Goal: Task Accomplishment & Management: Use online tool/utility

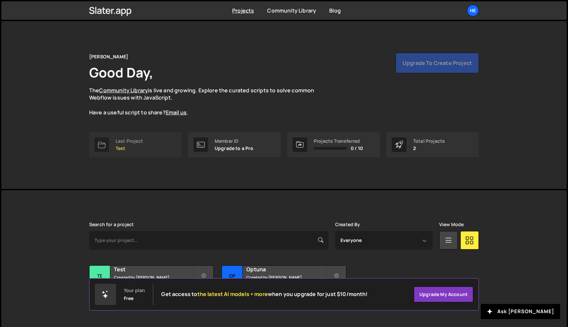
click at [132, 144] on div "Last Project Test" at bounding box center [128, 145] width 27 height 13
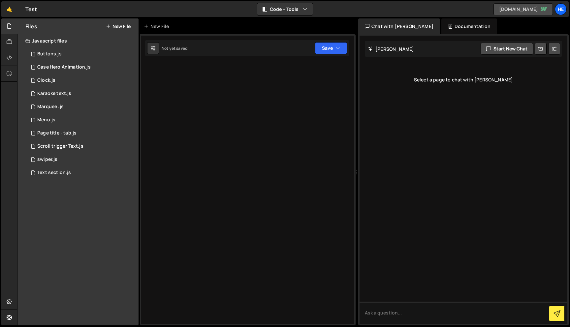
click at [504, 10] on link "[DOMAIN_NAME]" at bounding box center [523, 9] width 59 height 12
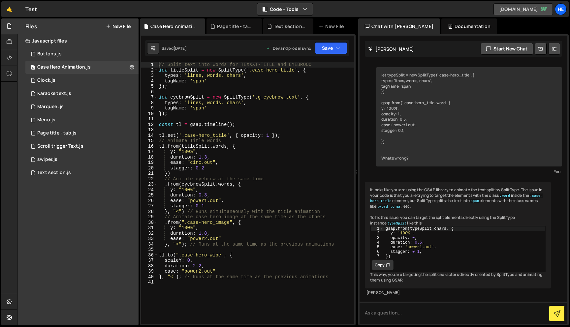
scroll to position [449, 0]
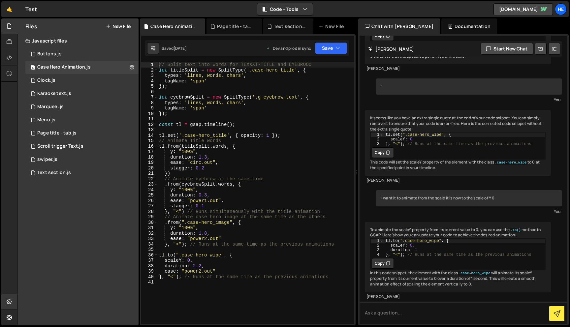
click at [13, 299] on div at bounding box center [9, 302] width 16 height 16
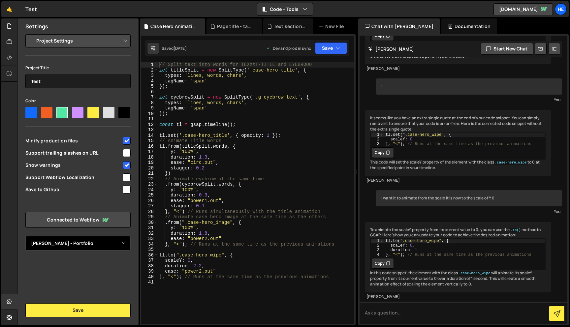
click at [108, 248] on select "Select Project Henrik Mark - Portfolio" at bounding box center [77, 243] width 105 height 15
click at [95, 242] on select "Select Project Henrik Mark - Portfolio" at bounding box center [77, 243] width 105 height 15
select select "67ab6de08eb6f60667f236bc"
click at [98, 220] on link "Connected to Webflow" at bounding box center [77, 220] width 105 height 16
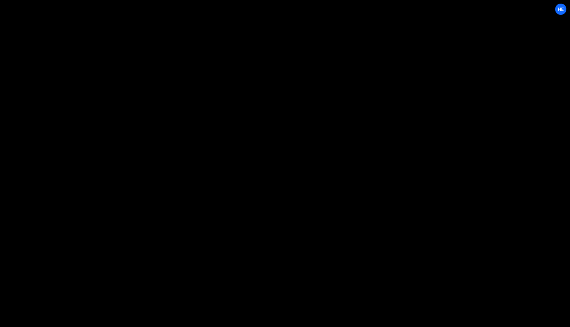
select select "67ab6de08eb6f60667f236bc"
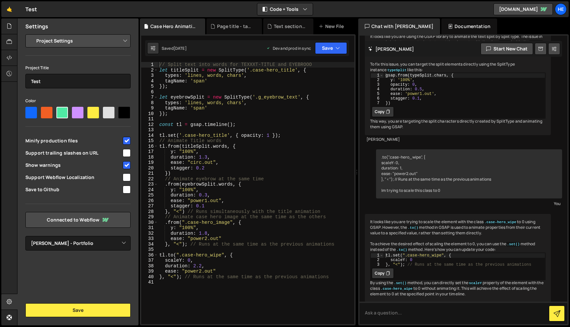
scroll to position [460, 0]
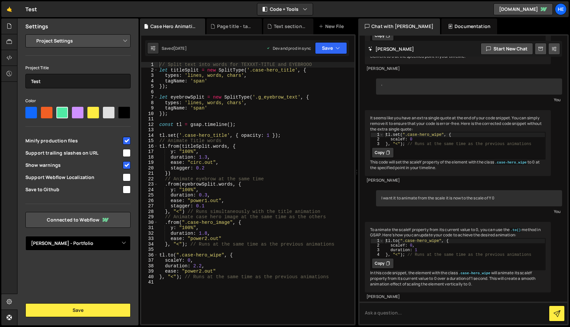
click at [104, 237] on select "Select Project Henrik Mark - Portfolio" at bounding box center [77, 243] width 105 height 15
click at [99, 261] on div "Settings Project Settings Code Editor Settings Chat Settings Project Title Test…" at bounding box center [77, 171] width 121 height 307
click at [108, 218] on icon at bounding box center [106, 220] width 6 height 4
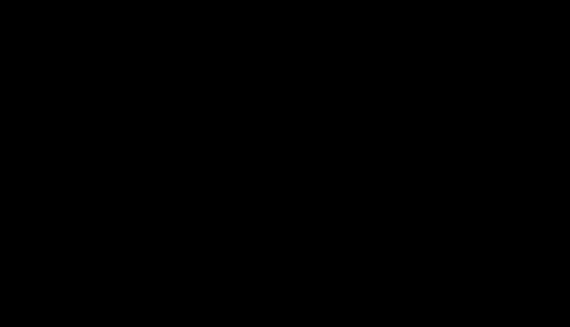
select select "67ab6de08eb6f60667f236bc"
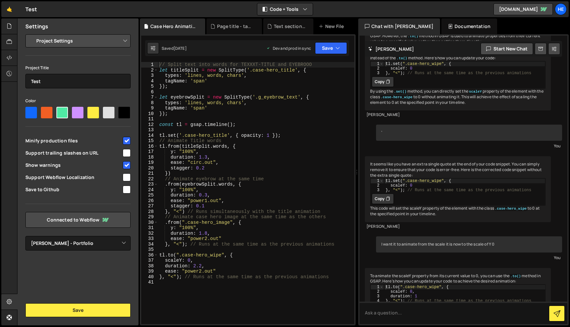
scroll to position [460, 0]
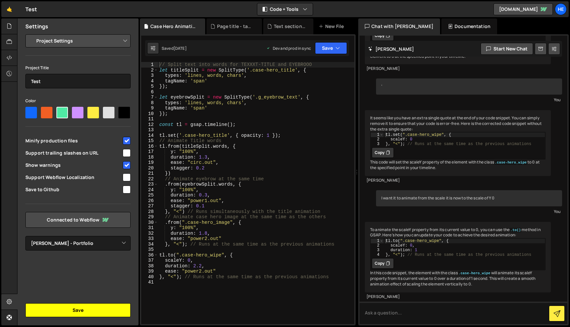
click at [89, 313] on button "Save" at bounding box center [77, 311] width 105 height 14
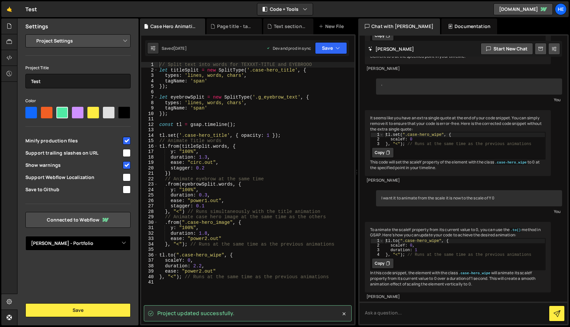
click at [120, 245] on select "Select Project Henrik Mark - Portfolio" at bounding box center [77, 243] width 105 height 15
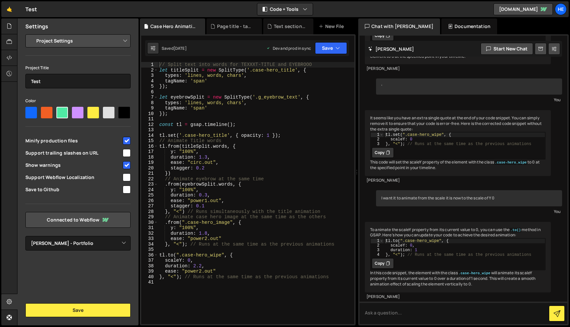
click at [91, 27] on div "Settings" at bounding box center [77, 26] width 121 height 16
click at [540, 6] on link "[DOMAIN_NAME]" at bounding box center [523, 9] width 59 height 12
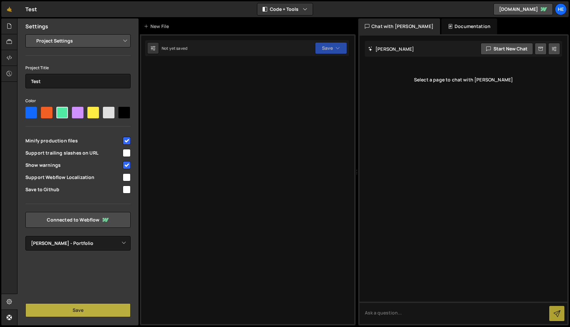
select select "67ab6de08eb6f60667f236bc"
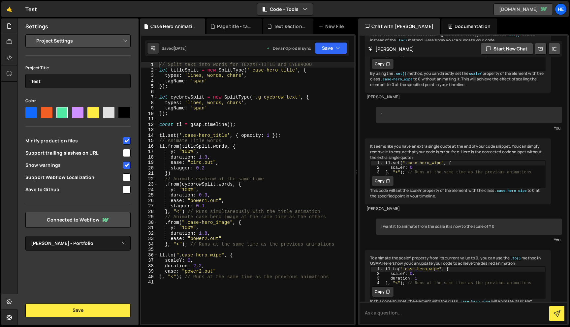
scroll to position [460, 0]
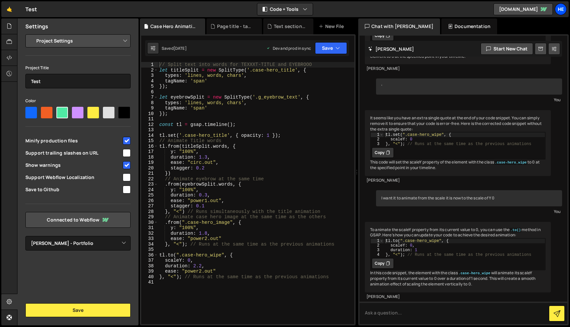
click at [559, 8] on div "He" at bounding box center [561, 9] width 12 height 12
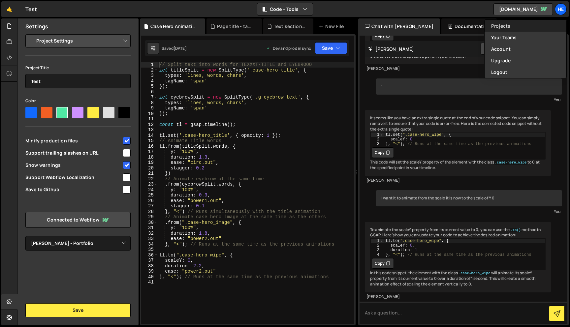
click at [501, 26] on link "Projects" at bounding box center [526, 26] width 82 height 12
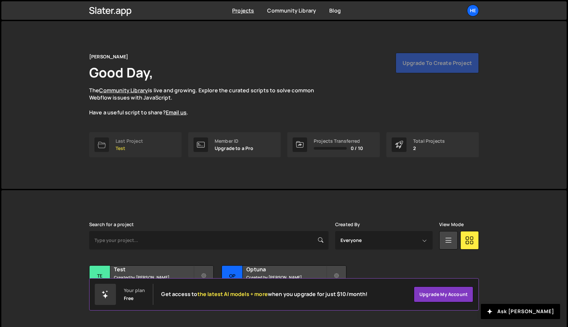
click at [144, 144] on link "Last Project Test" at bounding box center [135, 144] width 92 height 25
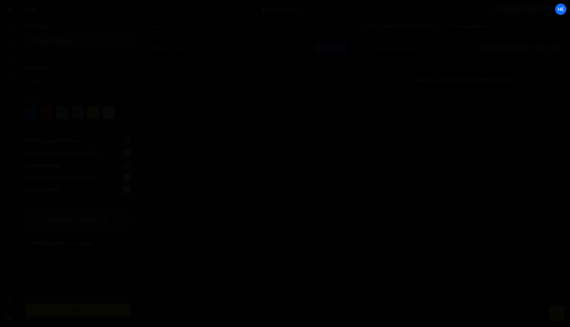
select select "67ab6de08eb6f60667f236bc"
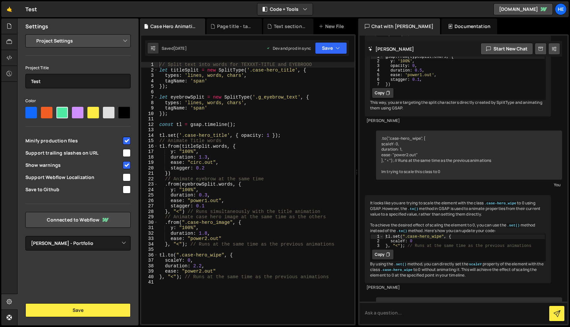
scroll to position [460, 0]
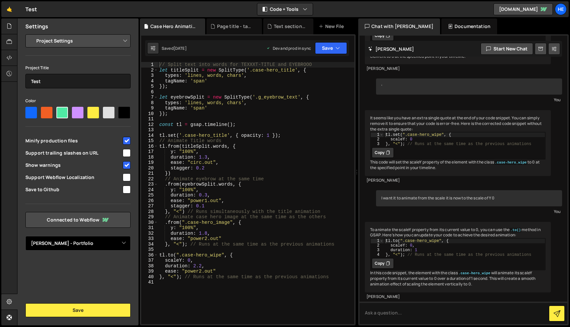
click at [82, 244] on select "Select Project [PERSON_NAME] - Portfolio" at bounding box center [77, 243] width 105 height 15
click at [78, 45] on select "Project Settings Code Editor Settings Chat Settings" at bounding box center [79, 41] width 97 height 15
click at [91, 273] on div "Settings Project Settings Code Editor Settings Chat Settings Project Title Test…" at bounding box center [77, 171] width 121 height 307
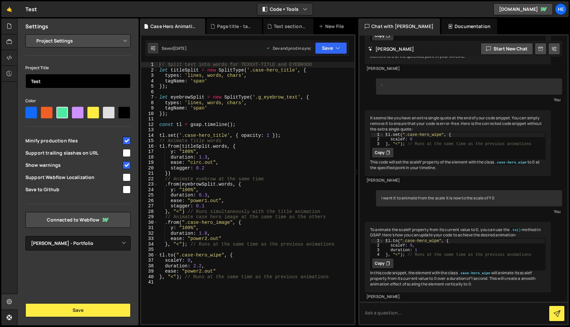
click at [47, 83] on input "Test" at bounding box center [77, 81] width 105 height 15
type input "Portfolio"
click at [77, 269] on div "Settings Project Settings Code Editor Settings Chat Settings Project Title Port…" at bounding box center [77, 171] width 121 height 307
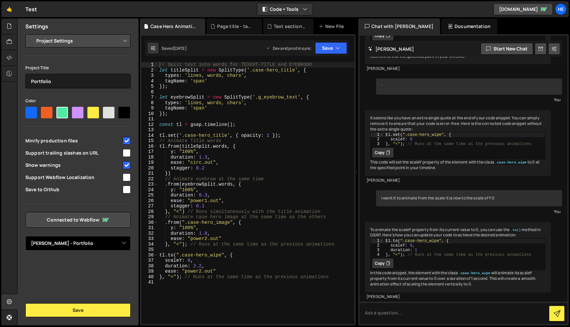
click at [94, 239] on select "Select Project Henrik Mark - Portfolio" at bounding box center [77, 243] width 105 height 15
select select
click at [101, 224] on link "Connected to Webflow" at bounding box center [77, 220] width 105 height 16
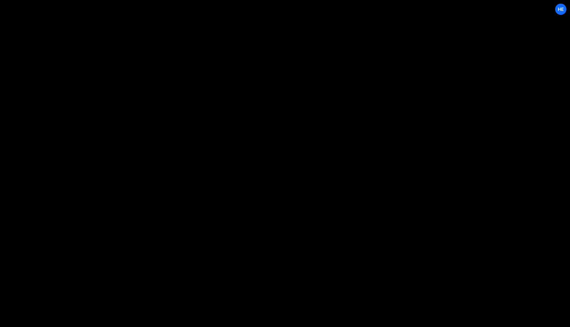
select select "67ab6de08eb6f60667f236bc"
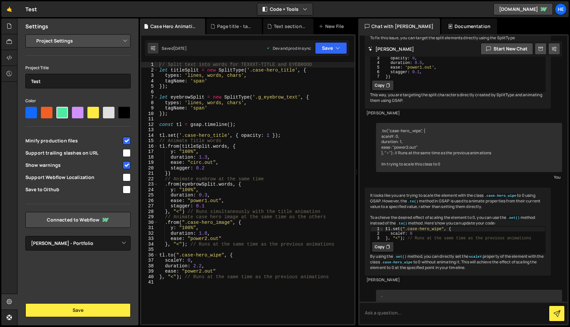
scroll to position [460, 0]
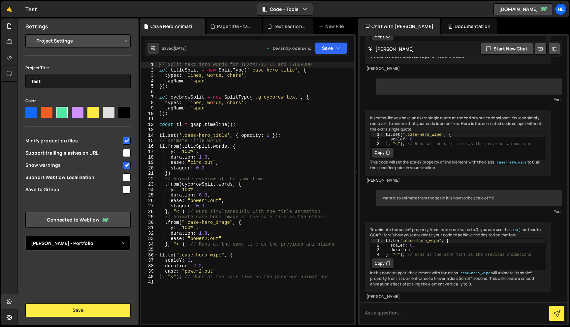
click at [112, 242] on select "Select Project [PERSON_NAME] - Portfolio" at bounding box center [77, 243] width 105 height 15
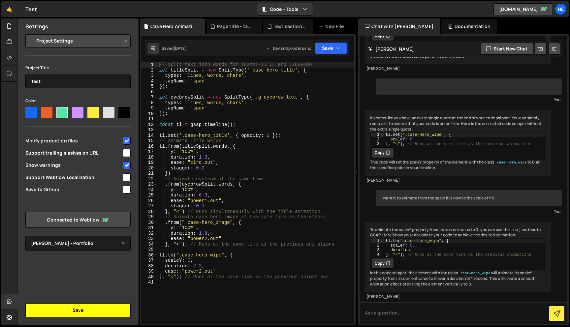
click at [97, 310] on button "Save" at bounding box center [77, 311] width 105 height 14
click at [10, 40] on icon at bounding box center [9, 41] width 5 height 7
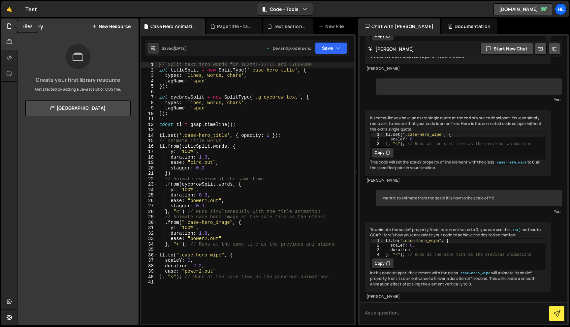
click at [8, 24] on icon at bounding box center [9, 25] width 5 height 7
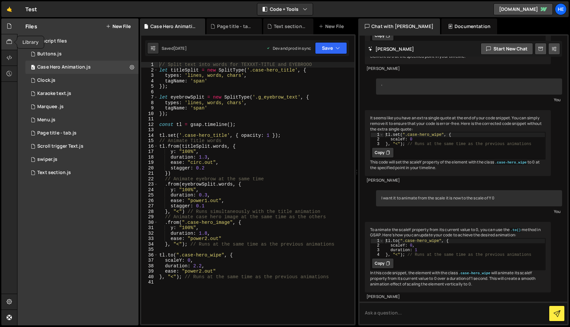
click at [7, 44] on icon at bounding box center [9, 41] width 5 height 7
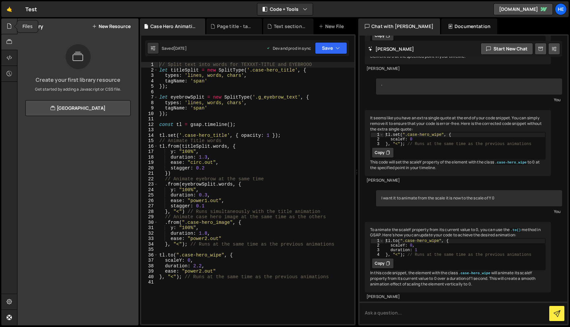
click at [13, 28] on div at bounding box center [9, 26] width 16 height 16
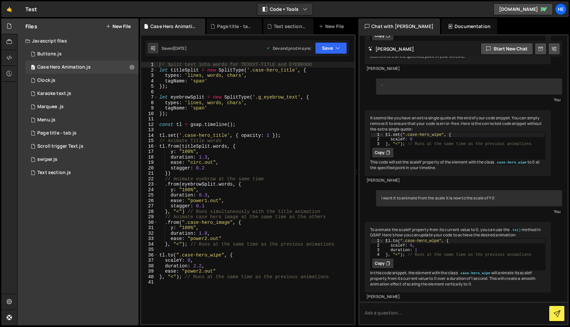
click at [79, 38] on div "Javascript files" at bounding box center [77, 40] width 121 height 13
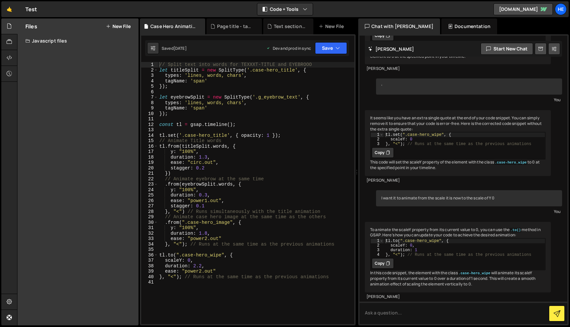
click at [79, 38] on div "Javascript files" at bounding box center [77, 40] width 121 height 13
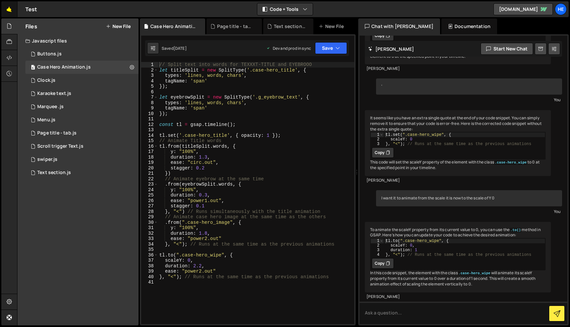
click at [10, 6] on link "🤙" at bounding box center [9, 9] width 16 height 16
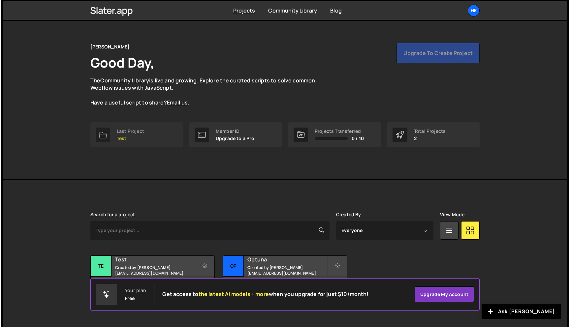
scroll to position [12, 0]
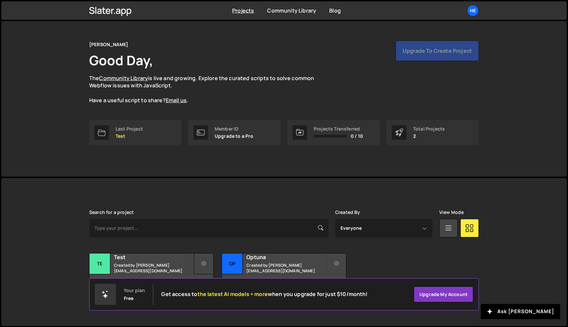
click at [204, 264] on icon at bounding box center [203, 264] width 5 height 7
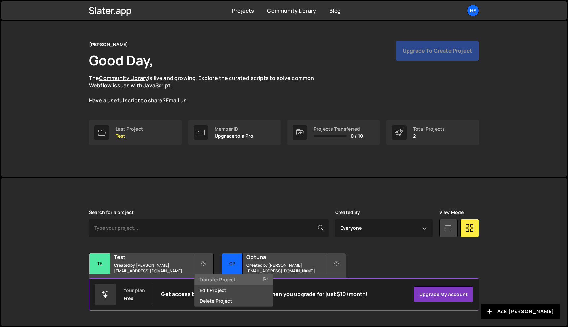
click at [215, 278] on link "Transfer Project" at bounding box center [233, 280] width 79 height 11
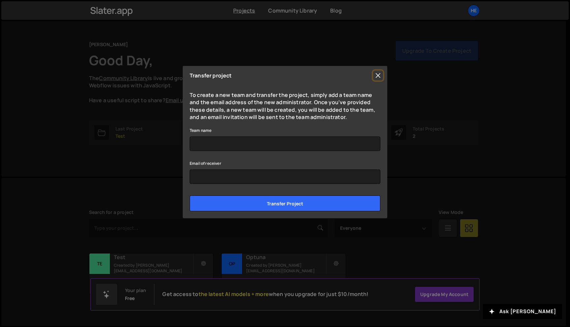
click at [377, 75] on button "Close" at bounding box center [378, 76] width 10 height 10
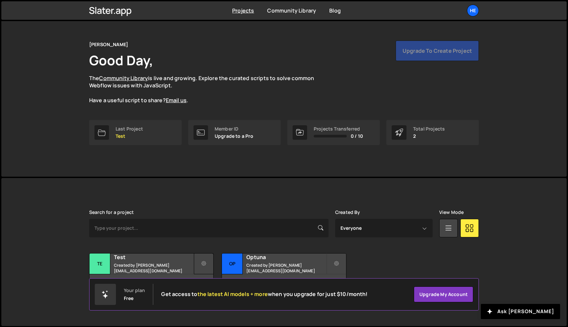
click at [203, 265] on icon at bounding box center [203, 264] width 5 height 7
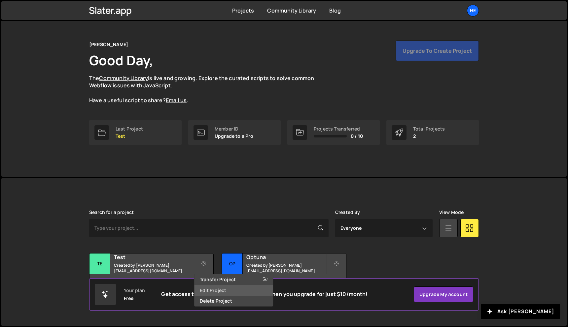
click at [209, 290] on link "Edit Project" at bounding box center [233, 290] width 79 height 11
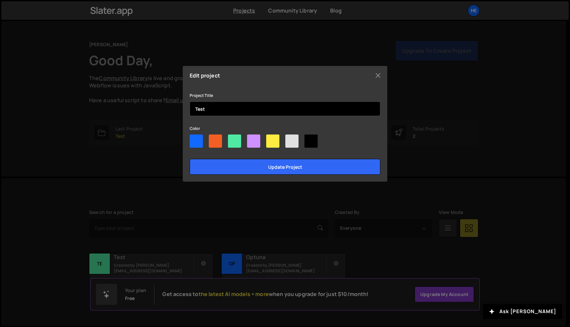
click at [220, 108] on input "Test" at bounding box center [285, 109] width 191 height 15
type input "Portfolio"
click at [190, 159] on input "Update project" at bounding box center [285, 167] width 191 height 16
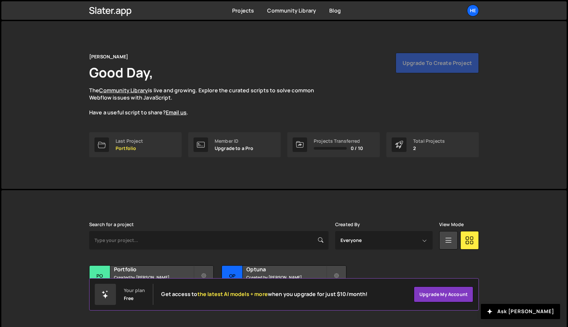
scroll to position [12, 0]
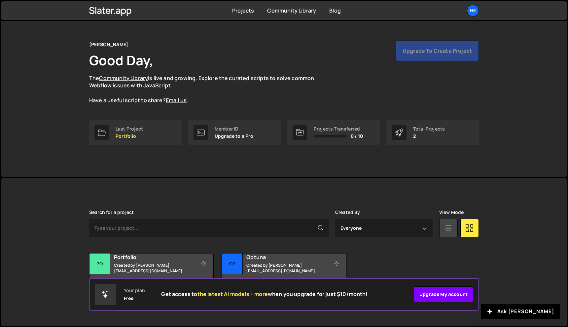
click at [437, 292] on link "Upgrade my account" at bounding box center [442, 295] width 59 height 16
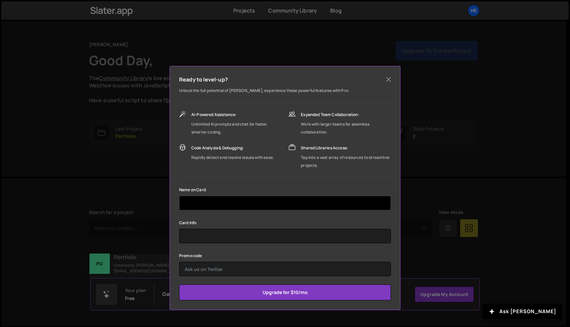
click at [271, 203] on input "text" at bounding box center [285, 203] width 212 height 15
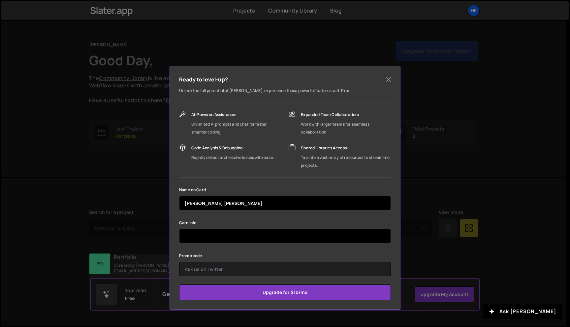
type input "[PERSON_NAME] [PERSON_NAME]"
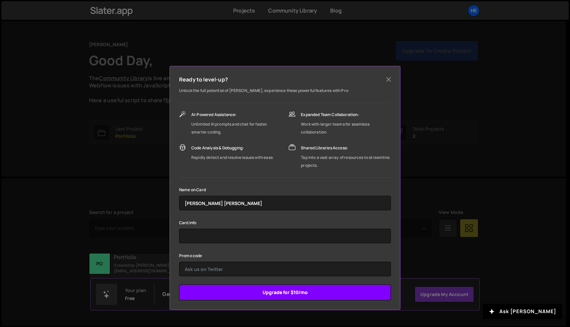
click at [271, 293] on input "Upgrade for $10/mo" at bounding box center [285, 293] width 212 height 16
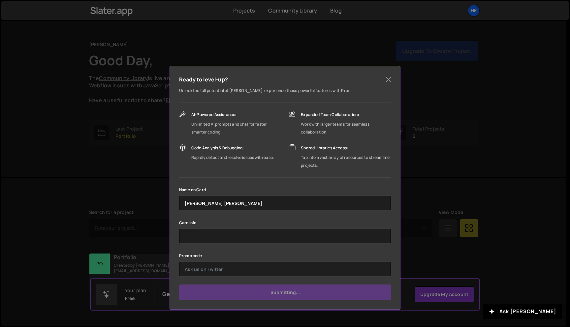
type input "Submit"
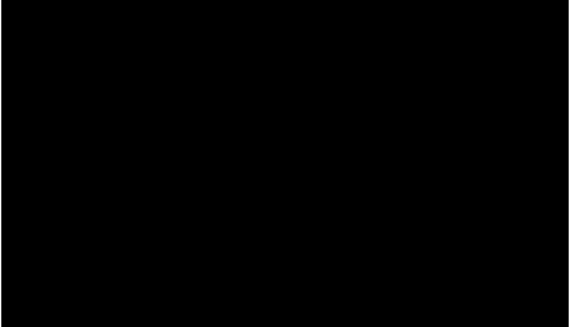
scroll to position [12, 0]
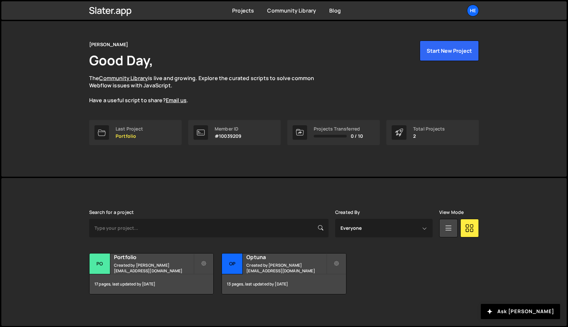
click at [443, 266] on div "Transfer Project Edit Project Delete Project Po Portfolio Created by [PERSON_NA…" at bounding box center [283, 273] width 389 height 41
click at [457, 33] on div "[PERSON_NAME] Good Day, The Community Library is live and growing. Explore the …" at bounding box center [283, 93] width 409 height 168
click at [453, 46] on button "Start New Project" at bounding box center [448, 51] width 59 height 20
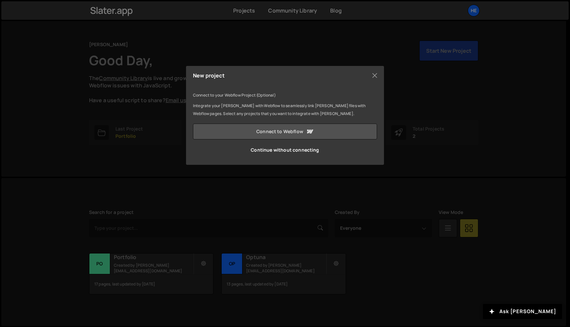
click at [341, 128] on link "Connect to Webflow" at bounding box center [285, 132] width 184 height 16
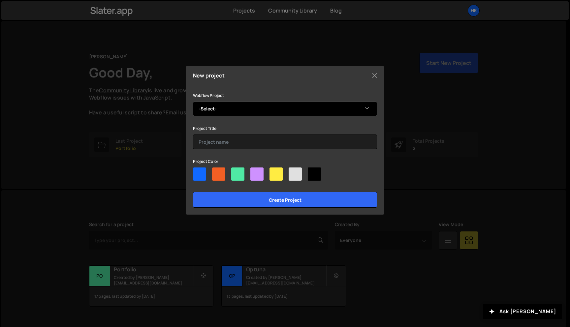
click at [277, 112] on select "-Select- Henrik's Trendy Site" at bounding box center [285, 109] width 184 height 15
select select "6895f1b9144f964a45d3498a"
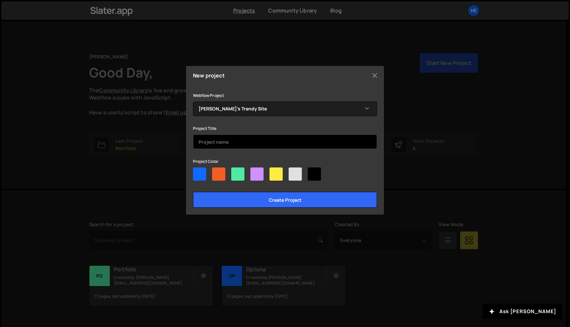
click at [269, 140] on input "text" at bounding box center [285, 142] width 184 height 15
type input "Portfolio"
click at [203, 173] on div at bounding box center [199, 174] width 13 height 13
click at [197, 172] on input"] "radio" at bounding box center [195, 170] width 4 height 4
radio input"] "true"
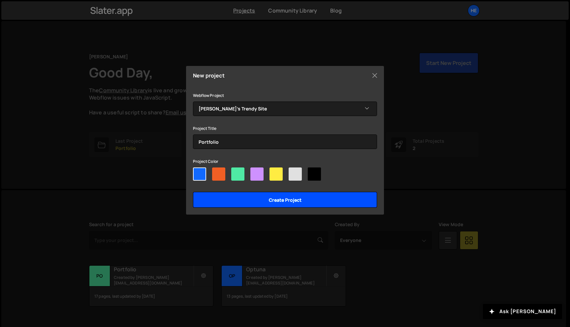
click at [253, 200] on input "Create project" at bounding box center [285, 200] width 184 height 16
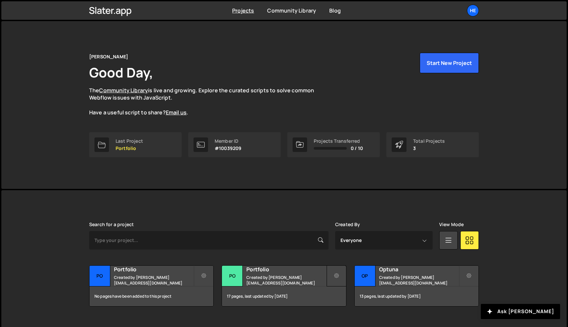
click at [330, 272] on button at bounding box center [336, 276] width 20 height 21
click at [343, 299] on link "Edit Project" at bounding box center [366, 303] width 79 height 11
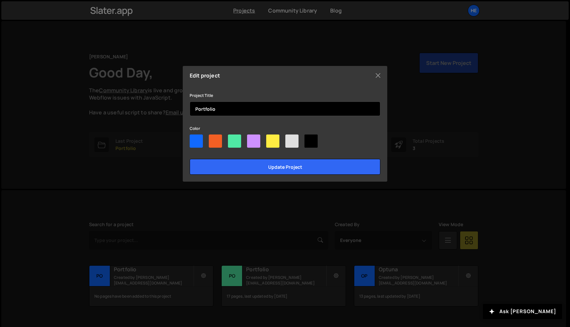
click at [217, 106] on input "Portfolio" at bounding box center [285, 109] width 191 height 15
type input "Test"
click at [190, 159] on input "Update project" at bounding box center [285, 167] width 191 height 16
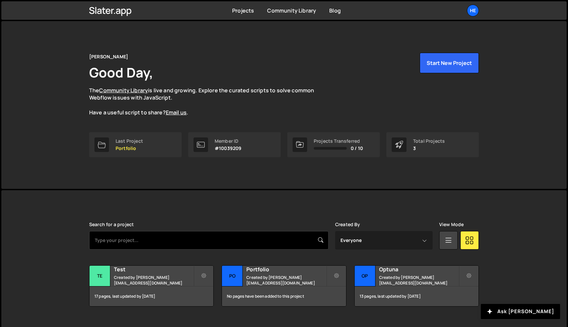
scroll to position [12, 0]
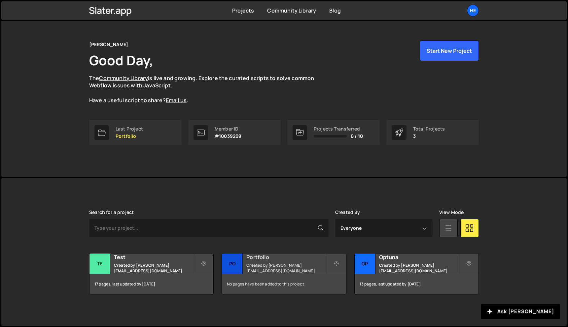
click at [258, 261] on h2 "Portfolio" at bounding box center [286, 257] width 80 height 7
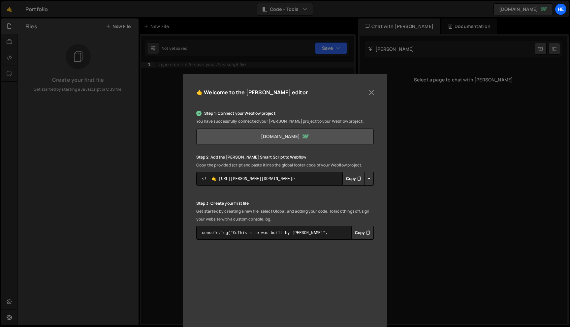
click at [294, 137] on link "123henrik.webflow.io" at bounding box center [285, 137] width 178 height 16
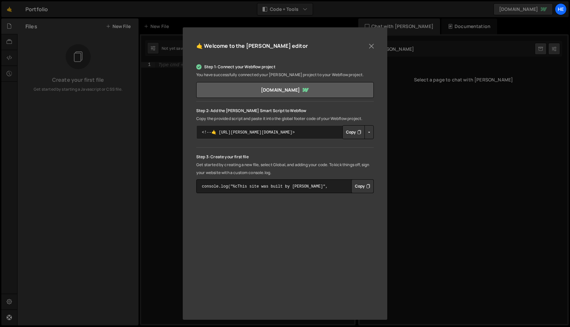
scroll to position [49, 0]
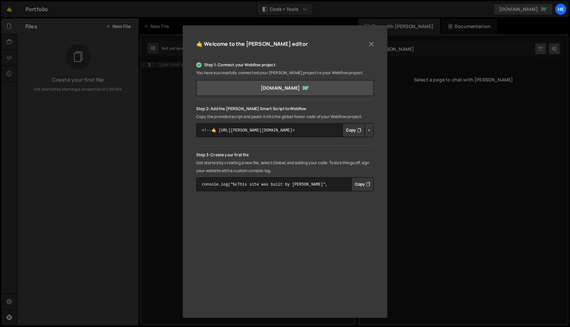
click at [352, 132] on button "Copy" at bounding box center [353, 130] width 22 height 14
click at [351, 131] on button "Copy" at bounding box center [353, 130] width 22 height 14
click at [360, 185] on button "Copy" at bounding box center [362, 185] width 22 height 14
click at [395, 168] on div "🤙 Welcome to the Slater editor Step 1: Connect your Webflow project You have su…" at bounding box center [285, 163] width 570 height 327
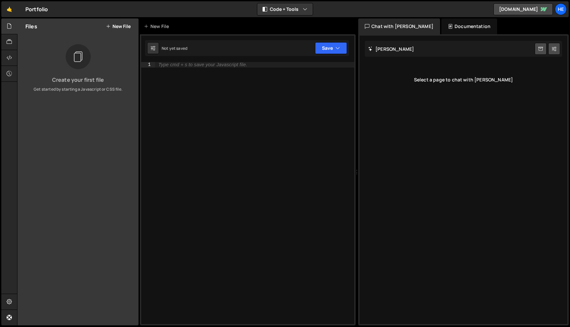
click at [212, 64] on div "Type cmd + s to save your Javascript file." at bounding box center [202, 64] width 89 height 5
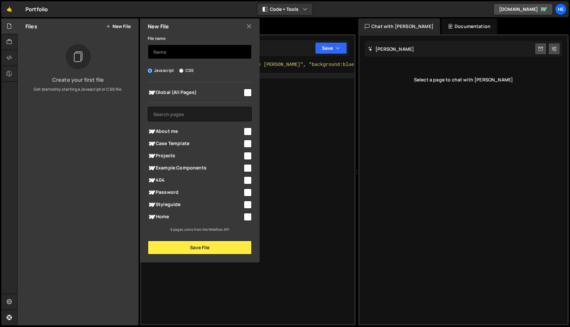
click at [212, 50] on input "text" at bounding box center [200, 52] width 104 height 15
type input "Page Title"
click at [218, 91] on span "Global (All Pages)" at bounding box center [195, 93] width 95 height 8
checkbox input "true"
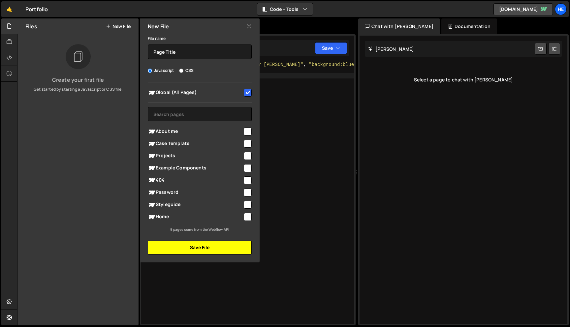
click at [195, 245] on button "Save File" at bounding box center [200, 248] width 104 height 14
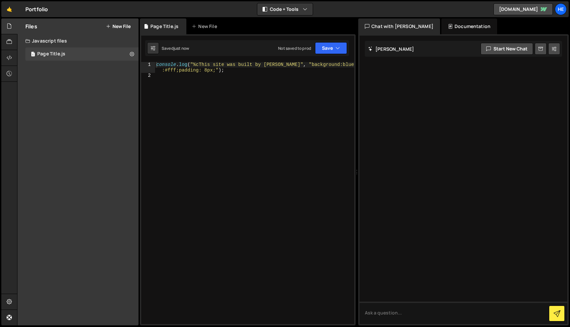
click at [264, 96] on div "console . log ( "%cThis site was built by Henrik" , "background:blue;color :#ff…" at bounding box center [254, 201] width 199 height 279
click at [262, 104] on div "console . log ( "%cThis site was built by Henrik" , "background:blue;color :#ff…" at bounding box center [254, 201] width 199 height 279
click at [239, 86] on div "console . log ( "%cThis site was built by Henrik" , "background:blue;color :#ff…" at bounding box center [254, 201] width 199 height 279
click at [277, 93] on div "console . log ( "%cThis site was built by Henrik" , "background:blue;color :#ff…" at bounding box center [254, 201] width 199 height 279
click at [65, 40] on div "Javascript files" at bounding box center [77, 40] width 121 height 13
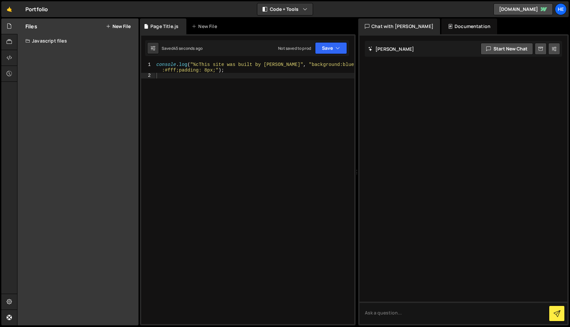
click at [65, 40] on div "Javascript files" at bounding box center [77, 40] width 121 height 13
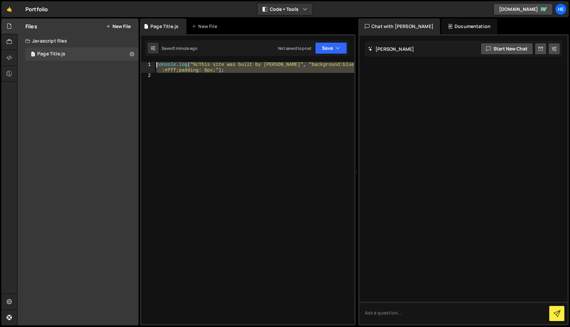
drag, startPoint x: 223, startPoint y: 110, endPoint x: 161, endPoint y: 58, distance: 81.0
click at [161, 58] on div "1 2 console . log ( "%cThis site was built by Henrik" , "background:blue;color …" at bounding box center [248, 179] width 216 height 291
type textarea "console.log("%cThis site was built by [PERSON_NAME]", "background:blue;color:#f…"
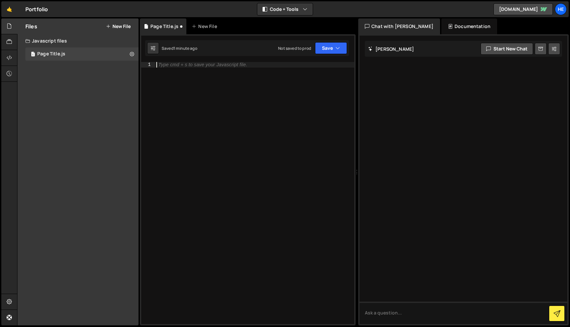
paste textarea "const documentTitleOnBlur = "Up for a beer?"; // Define your custom title here"
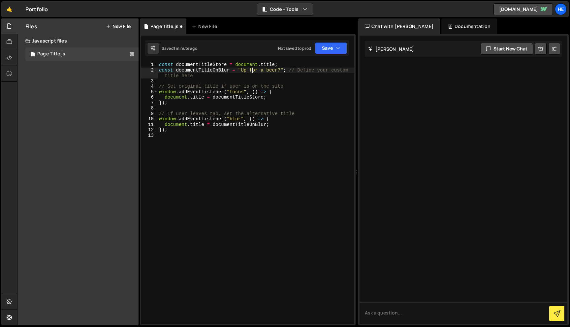
click at [253, 69] on div "const documentTitleStore = document . title ; const documentTitleOnBlur = "Up f…" at bounding box center [256, 198] width 197 height 273
click at [244, 70] on div "const documentTitleStore = document . title ; const documentTitleOnBlur = "Up f…" at bounding box center [256, 198] width 197 height 273
drag, startPoint x: 241, startPoint y: 70, endPoint x: 280, endPoint y: 71, distance: 39.3
click at [280, 71] on div "const documentTitleStore = document . title ; const documentTitleOnBlur = "Up f…" at bounding box center [256, 198] width 197 height 273
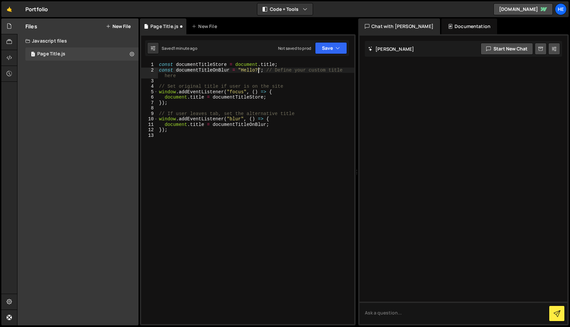
scroll to position [0, 7]
click at [329, 49] on button "Save" at bounding box center [331, 48] width 32 height 12
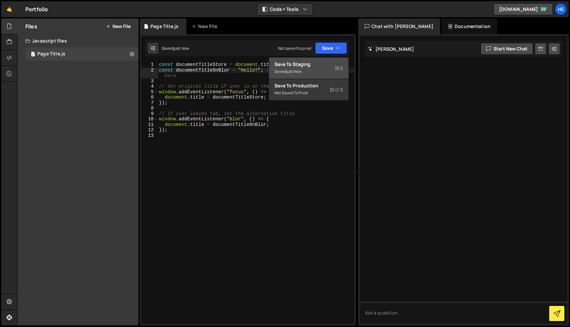
click at [320, 67] on div "Save to Staging S" at bounding box center [309, 64] width 69 height 7
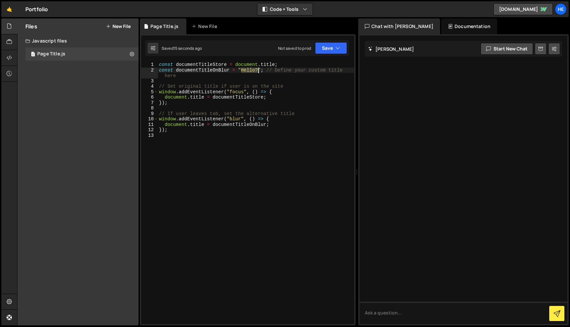
drag, startPoint x: 243, startPoint y: 70, endPoint x: 258, endPoint y: 70, distance: 15.9
click at [258, 70] on div "const documentTitleStore = document . title ; const documentTitleOnBlur = "Hell…" at bounding box center [256, 198] width 197 height 273
type textarea "const documentTitleOnBlur = "I'm still here"; // Define your custom title here"
click at [333, 47] on button "Save" at bounding box center [331, 48] width 32 height 12
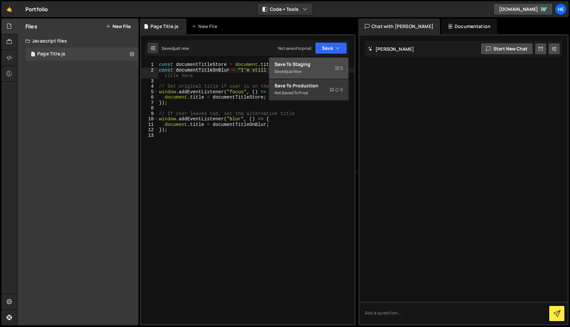
click at [323, 67] on div "Save to Staging S" at bounding box center [309, 64] width 69 height 7
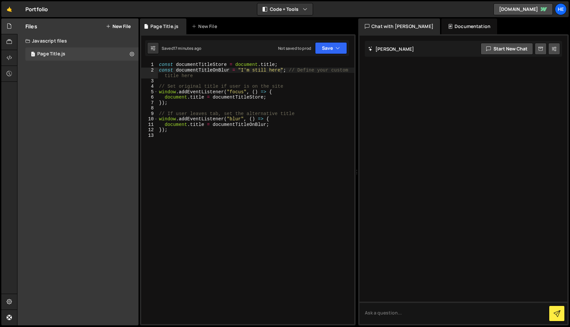
click at [121, 26] on button "New File" at bounding box center [118, 26] width 25 height 5
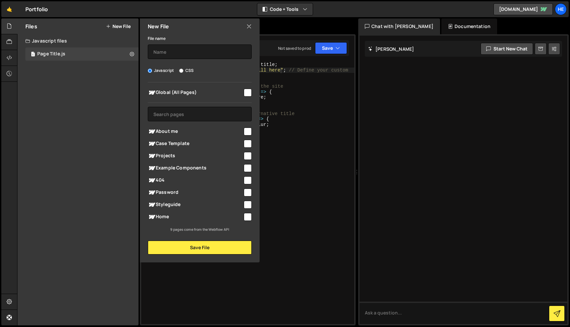
click at [180, 92] on span "Global (All Pages)" at bounding box center [195, 93] width 95 height 8
checkbox input "true"
click at [200, 53] on input "text" at bounding box center [200, 52] width 104 height 15
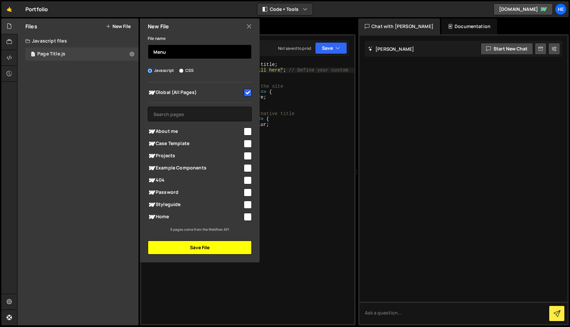
type input "Menu"
click at [224, 249] on button "Save File" at bounding box center [200, 248] width 104 height 14
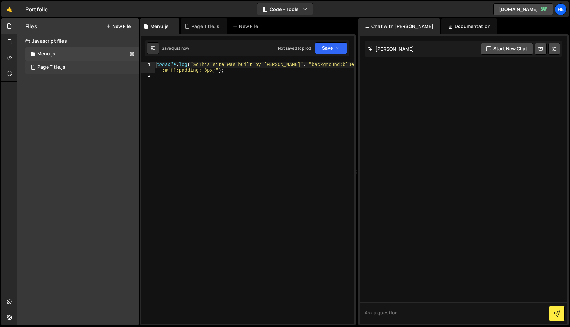
click at [80, 67] on div "1 Page Title.js 0" at bounding box center [82, 67] width 115 height 13
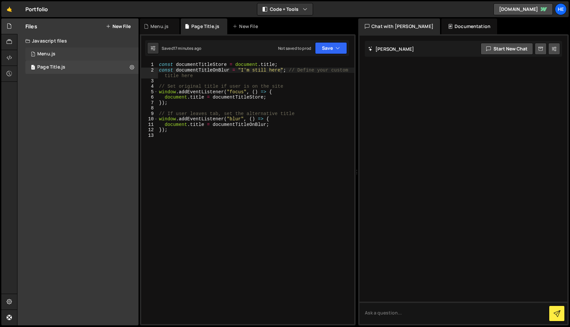
click at [70, 50] on div "1 Menu.js 0" at bounding box center [81, 54] width 113 height 13
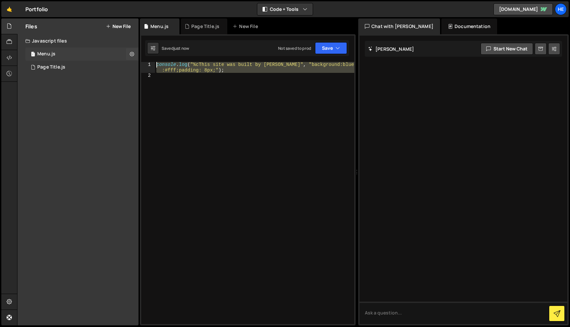
drag, startPoint x: 219, startPoint y: 86, endPoint x: 129, endPoint y: 47, distance: 97.5
click at [129, 47] on div "Files New File Create your first file Get started by starting a Javascript or C…" at bounding box center [293, 172] width 553 height 308
type textarea "console.log("%cThis site was built by [PERSON_NAME]", "background:blue;color:#f…"
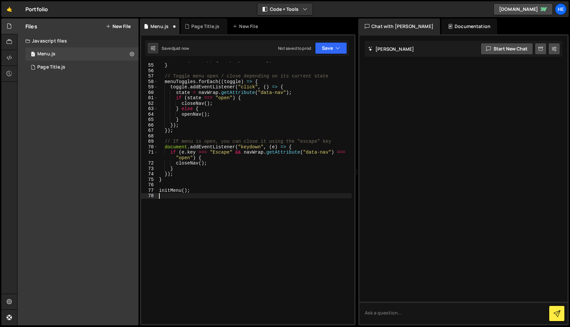
scroll to position [315, 0]
click at [323, 49] on button "Save" at bounding box center [331, 48] width 32 height 12
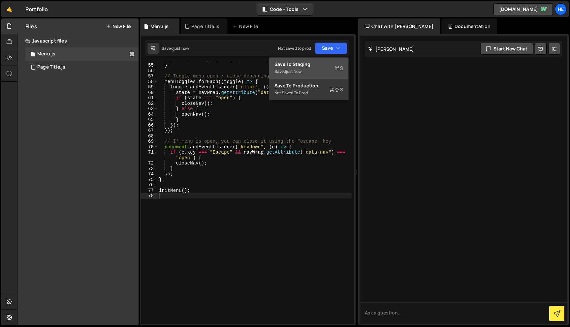
click at [328, 67] on div "Save to Staging S" at bounding box center [309, 64] width 69 height 7
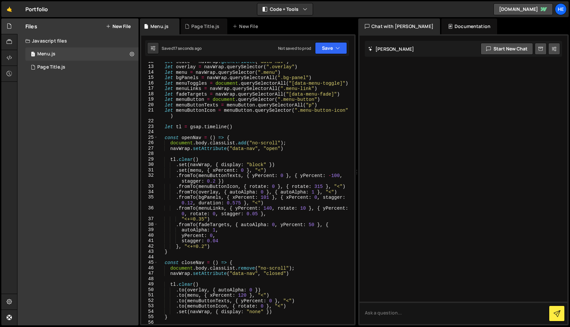
scroll to position [0, 0]
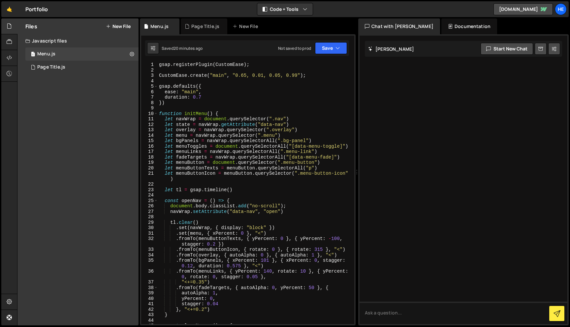
click at [123, 26] on button "New File" at bounding box center [118, 26] width 25 height 5
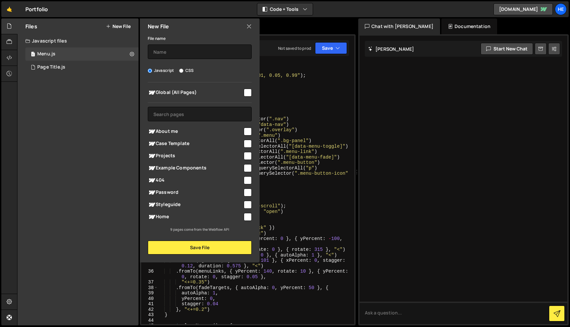
click at [183, 68] on label "CSS" at bounding box center [186, 70] width 15 height 7
click at [183, 69] on input "CSS" at bounding box center [181, 71] width 4 height 4
radio input "true"
click at [182, 50] on input "text" at bounding box center [200, 52] width 104 height 15
type input "Marquee Logos"
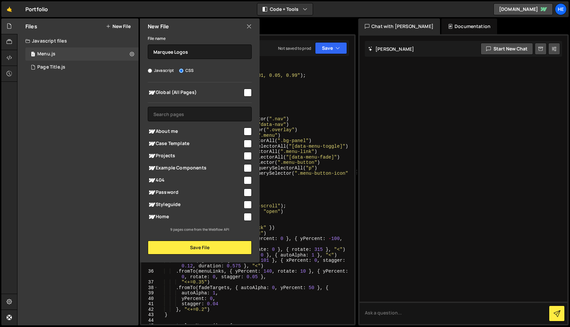
click at [175, 215] on span "Home" at bounding box center [195, 217] width 95 height 8
checkbox input "true"
click at [221, 249] on button "Save File" at bounding box center [200, 248] width 104 height 14
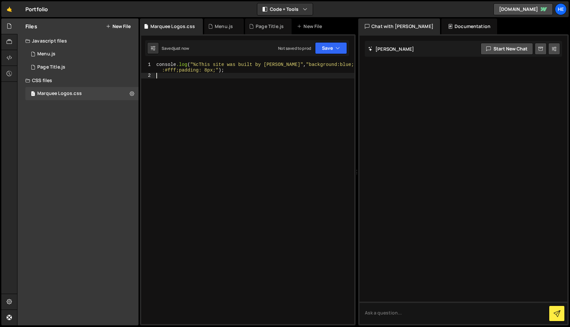
drag, startPoint x: 225, startPoint y: 97, endPoint x: 159, endPoint y: 56, distance: 78.3
click at [159, 56] on div "1 2 console . log ( "%cThis site was built by Henrik" , "background:blue;color …" at bounding box center [248, 179] width 216 height 291
type textarea "console.log("%cThis site was built by [PERSON_NAME]", "background:blue;color:#f…"
click at [208, 94] on div at bounding box center [254, 198] width 199 height 273
paste textarea "</style>"
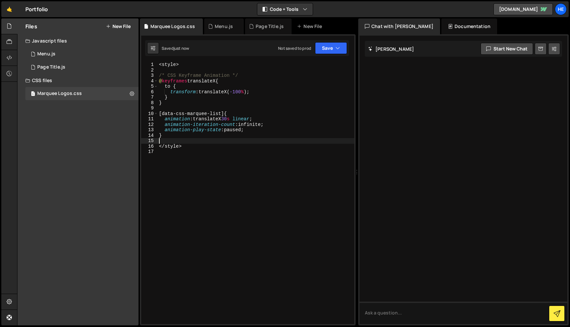
drag, startPoint x: 192, startPoint y: 143, endPoint x: 165, endPoint y: 147, distance: 27.3
click at [165, 147] on div "< style > /* CSS Keyframe Animation */ @ keyframes translateX { to { transform …" at bounding box center [256, 198] width 197 height 273
type textarea "</style>"
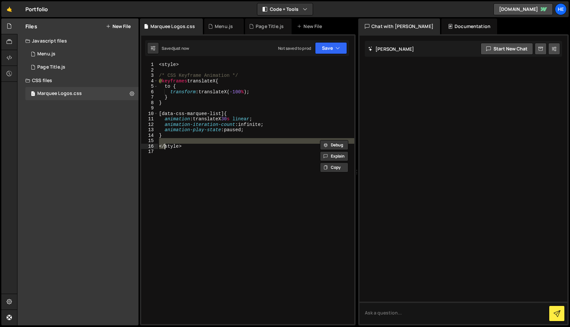
click at [203, 159] on div "< style > /* CSS Keyframe Animation */ @ keyframes translateX { to { transform …" at bounding box center [256, 198] width 197 height 273
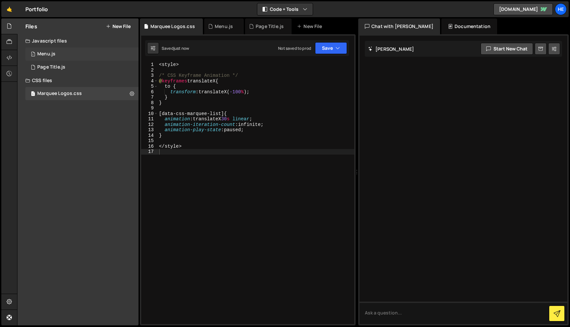
click at [73, 55] on div "1 Menu.js 0" at bounding box center [81, 54] width 113 height 13
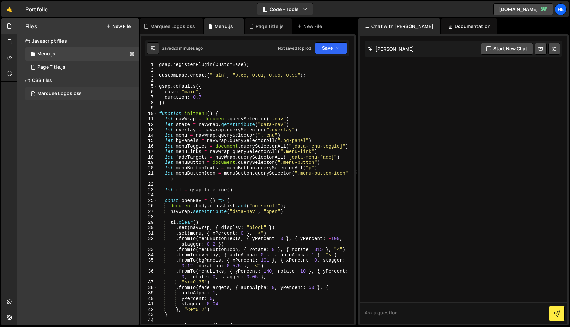
click at [73, 91] on div "Marquee Logos.css" at bounding box center [59, 94] width 45 height 6
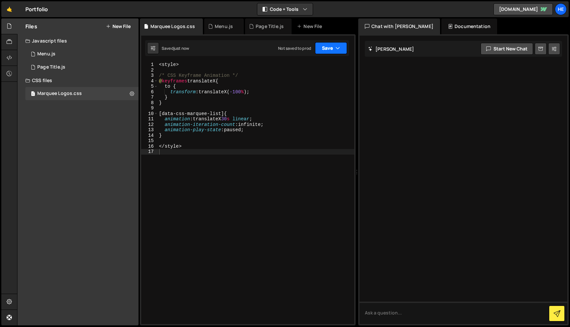
click at [321, 43] on button "Save" at bounding box center [331, 48] width 32 height 12
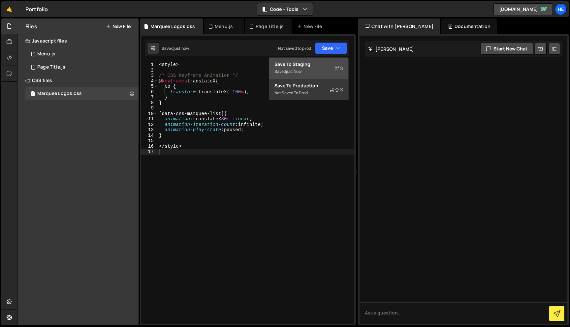
click at [331, 62] on div "Save to Staging S" at bounding box center [309, 64] width 69 height 7
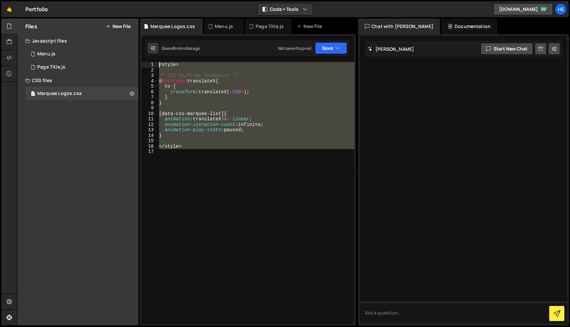
drag, startPoint x: 187, startPoint y: 157, endPoint x: 152, endPoint y: 64, distance: 99.8
click at [152, 64] on div "1 2 3 4 5 6 7 8 9 10 11 12 13 14 15 16 17 < style > /* CSS Keyframe Animation *…" at bounding box center [247, 193] width 213 height 262
click at [182, 64] on div "< style > /* CSS Keyframe Animation */ @ keyframes translateX { to { transform …" at bounding box center [256, 193] width 197 height 262
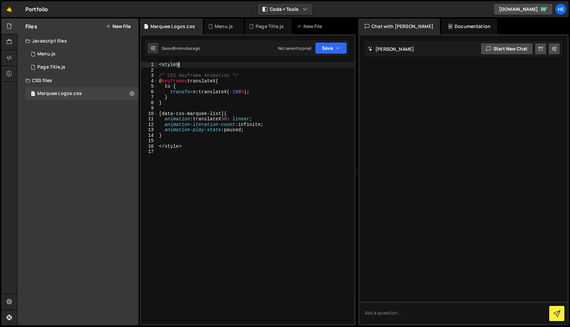
click at [182, 64] on div "< style > /* CSS Keyframe Animation */ @ keyframes translateX { to { transform …" at bounding box center [256, 198] width 197 height 273
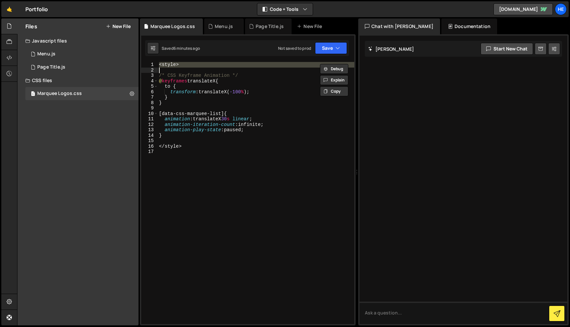
click at [173, 149] on div "< style > /* CSS Keyframe Animation */ @ keyframes translateX { to { transform …" at bounding box center [256, 198] width 197 height 273
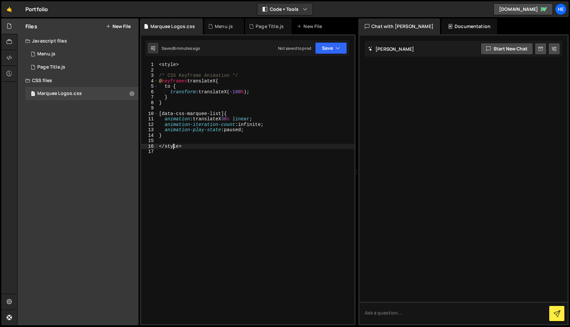
click at [173, 149] on div "< style > /* CSS Keyframe Animation */ @ keyframes translateX { to { transform …" at bounding box center [256, 198] width 197 height 273
type textarea "</style>"
click at [165, 64] on div "< style > /* CSS Keyframe Animation */ @ keyframes translateX { to { transform …" at bounding box center [256, 198] width 197 height 273
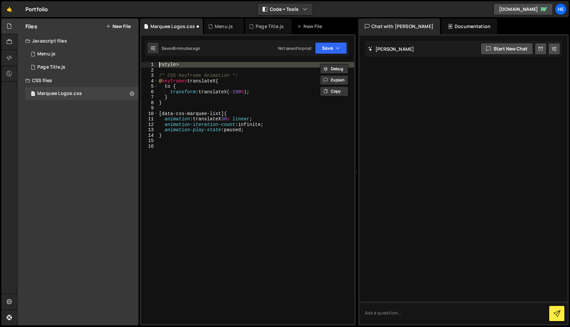
click at [165, 64] on div "< style > /* CSS Keyframe Animation */ @ keyframes translateX { to { transform …" at bounding box center [256, 198] width 197 height 273
type textarea "<style>"
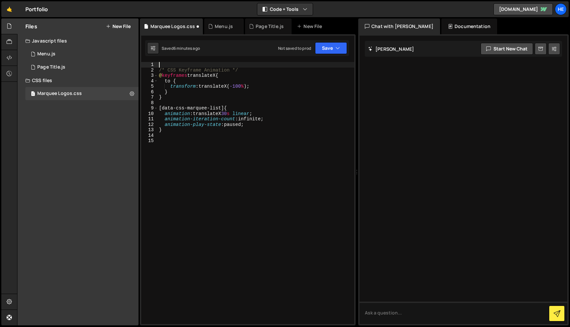
type textarea "/* CSS Keyframe Animation */"
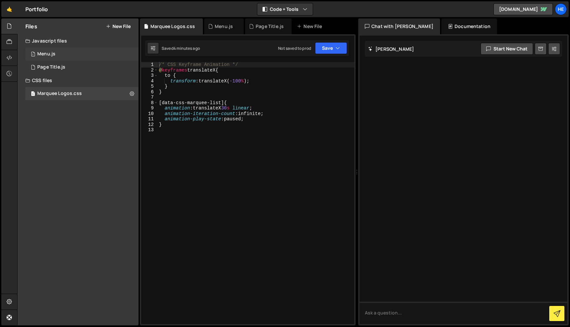
click at [95, 50] on div "1 Menu.js 0" at bounding box center [81, 54] width 113 height 13
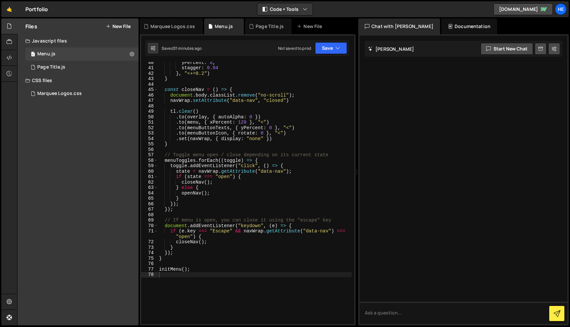
scroll to position [257, 0]
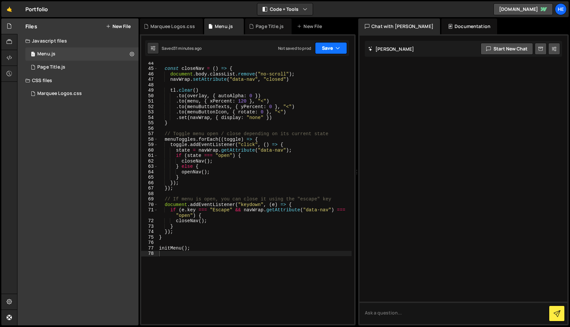
click at [330, 48] on button "Save" at bounding box center [331, 48] width 32 height 12
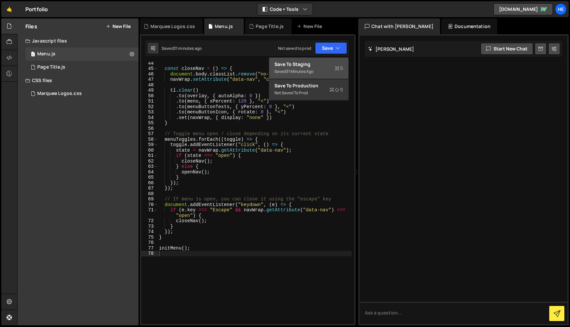
click at [326, 67] on div "Save to Staging S" at bounding box center [309, 64] width 69 height 7
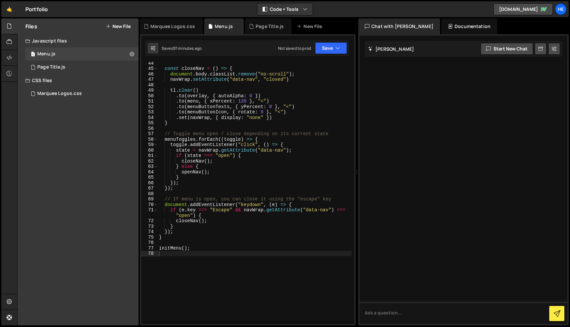
click at [120, 29] on button "New File" at bounding box center [118, 26] width 25 height 5
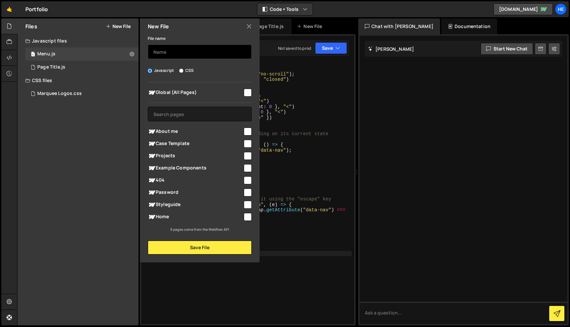
click at [177, 51] on input "text" at bounding box center [200, 52] width 104 height 15
type input "Clock"
click at [175, 220] on span "Home" at bounding box center [195, 217] width 95 height 8
checkbox input "true"
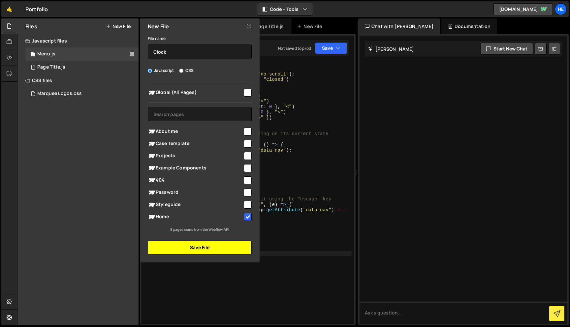
click at [187, 247] on button "Save File" at bounding box center [200, 248] width 104 height 14
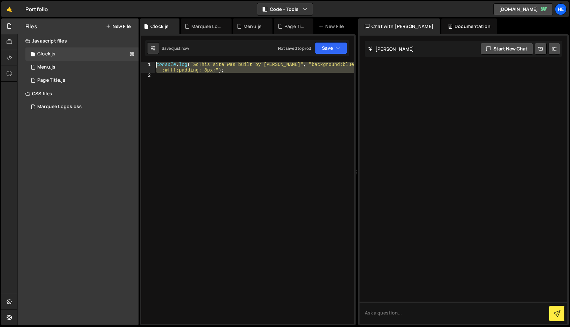
drag, startPoint x: 236, startPoint y: 122, endPoint x: 162, endPoint y: 55, distance: 99.7
click at [162, 55] on div "Debug Explain Copy Clock.js Marquee Logos.css Menu.js Page Title.js New File Sa…" at bounding box center [248, 172] width 216 height 308
type textarea "console.log("%cThis site was built by [PERSON_NAME]", "background:blue;color:#f…"
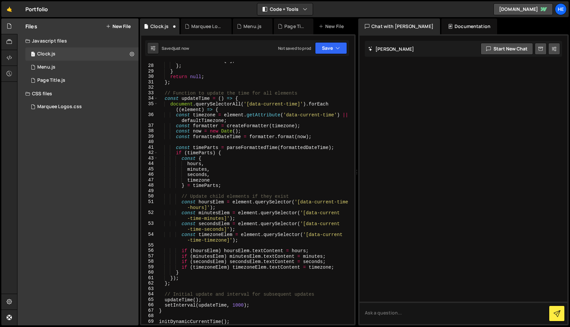
scroll to position [162, 0]
click at [333, 47] on button "Save" at bounding box center [331, 48] width 32 height 12
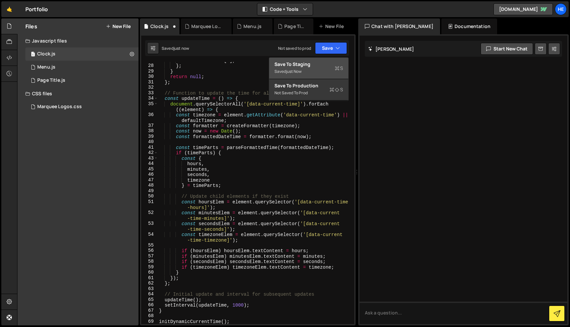
click at [323, 63] on div "Save to Staging S" at bounding box center [309, 64] width 69 height 7
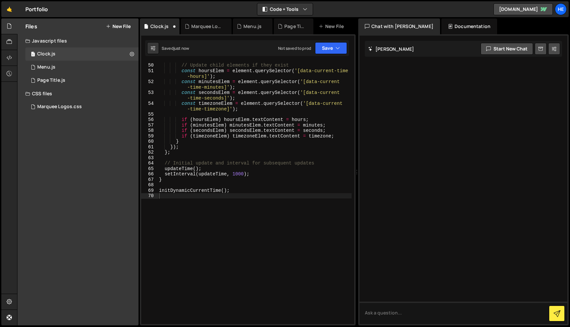
scroll to position [293, 0]
click at [210, 201] on div "// Update child elements if they exist const hoursElem = element . querySelecto…" at bounding box center [255, 193] width 194 height 273
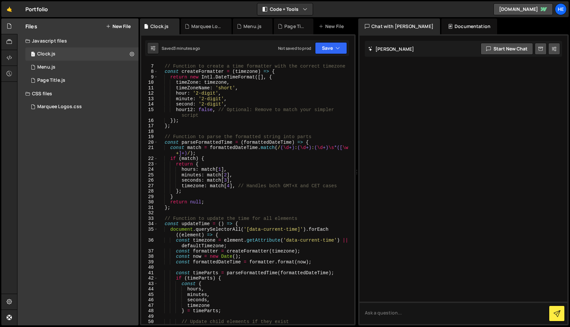
scroll to position [0, 0]
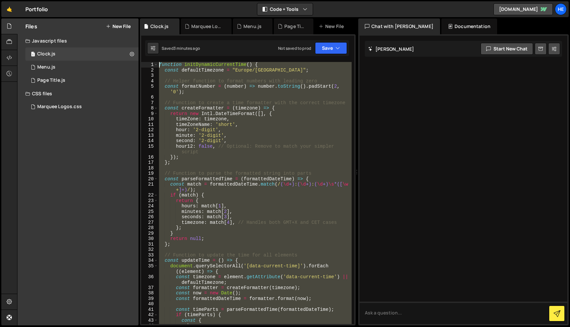
click at [160, 65] on div "function initDynamicCurrentTime ( ) { const defaultTimezone = "Europe/[GEOGRAPH…" at bounding box center [255, 198] width 194 height 273
type textarea "function initDynamicCurrentTime() { const defaultTimezone = "Europe/[GEOGRAPHIC…"
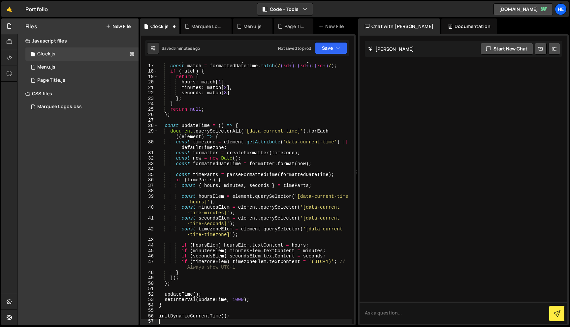
scroll to position [91, 0]
click at [330, 49] on button "Save" at bounding box center [331, 48] width 32 height 12
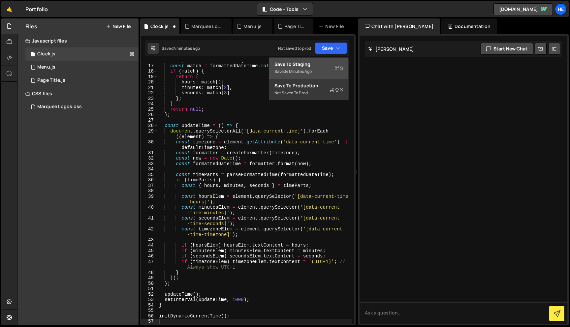
click at [324, 70] on div "Saved 4 minutes ago" at bounding box center [309, 72] width 69 height 8
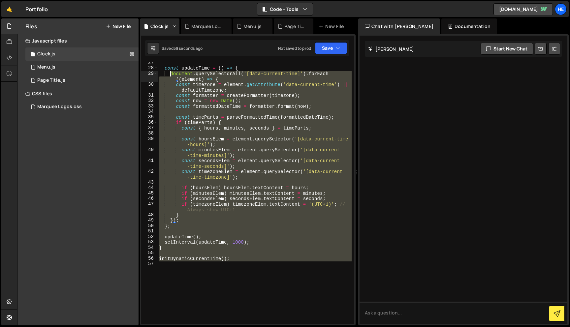
scroll to position [0, 0]
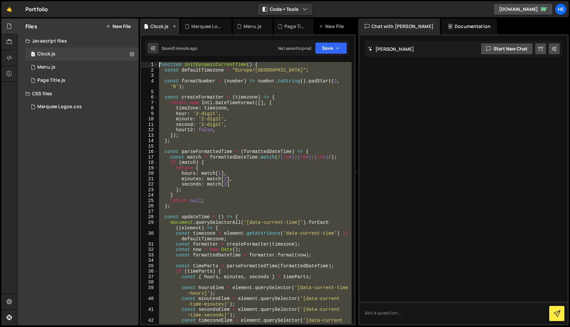
drag, startPoint x: 197, startPoint y: 271, endPoint x: 146, endPoint y: 25, distance: 251.3
click at [146, 25] on div "Debug Explain Copy Clock.js Marquee Logos.css Menu.js Page Title.js New File Sa…" at bounding box center [248, 172] width 216 height 308
type textarea "function initDynamicCurrentTime() { const defaultTimezone = "Europe/[GEOGRAPHIC…"
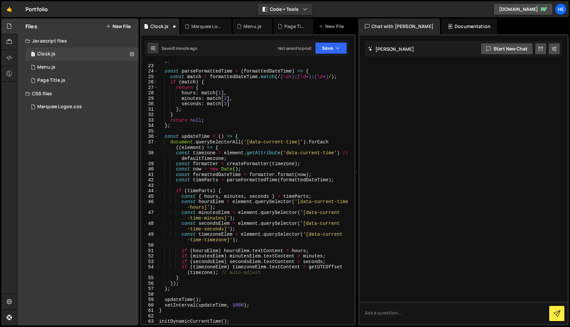
scroll to position [135, 0]
click at [331, 51] on button "Save" at bounding box center [331, 48] width 32 height 12
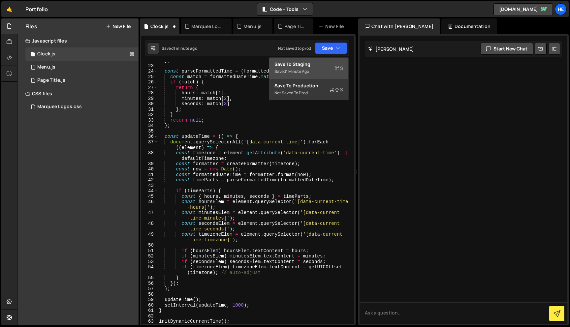
click at [321, 68] on div "Saved 1 minute ago" at bounding box center [309, 72] width 69 height 8
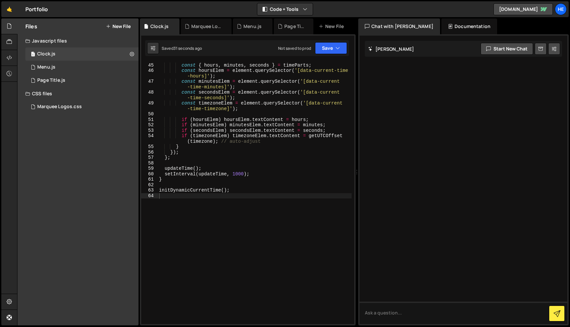
click at [230, 197] on div "if ( timeParts ) { const { hours , minutes , seconds } = timeParts ; const hour…" at bounding box center [255, 193] width 194 height 273
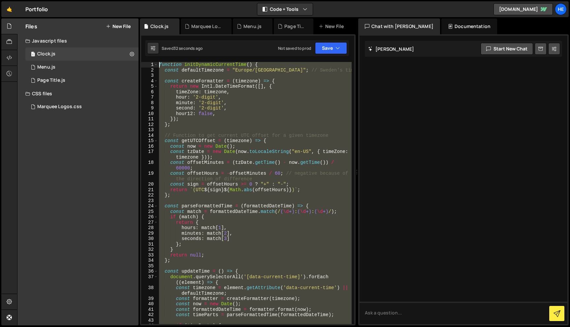
scroll to position [0, 0]
drag, startPoint x: 225, startPoint y: 202, endPoint x: 208, endPoint y: 15, distance: 187.9
click at [208, 15] on div "Hold on a sec... Are you certain you wish to leave this page? Any changes you'v…" at bounding box center [285, 163] width 570 height 327
type textarea "function initDynamicCurrentTime() { const defaultTimezone = "Europe/Stockholm";…"
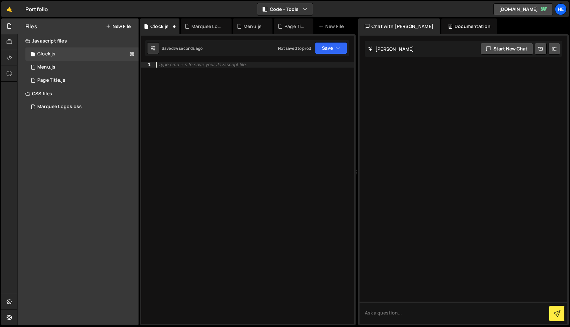
scroll to position [239, 0]
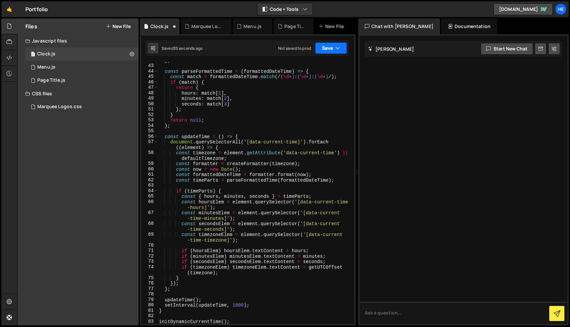
click at [323, 48] on button "Save" at bounding box center [331, 48] width 32 height 12
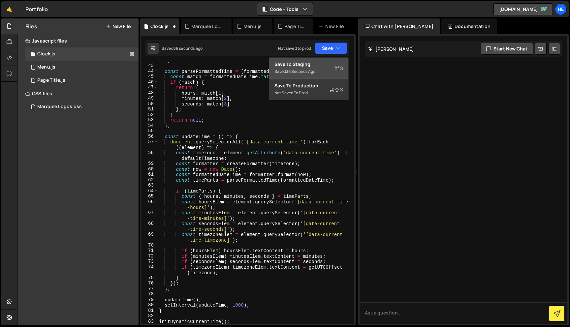
click at [319, 60] on button "Save to Staging S Saved 36 seconds ago" at bounding box center [308, 68] width 79 height 21
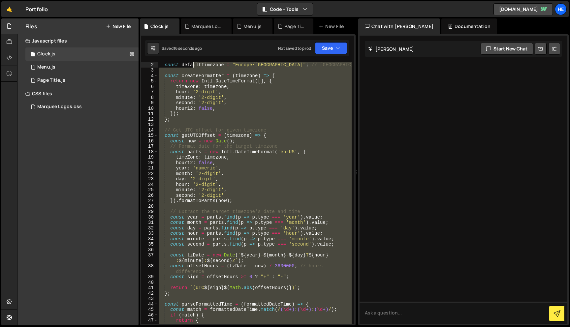
scroll to position [0, 0]
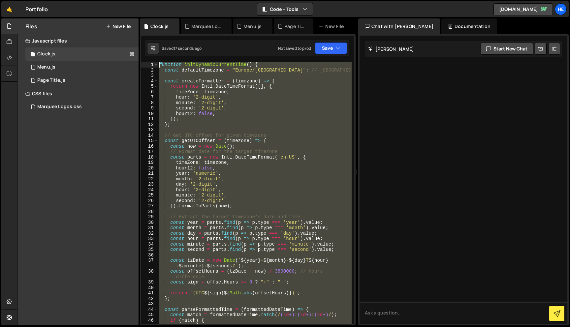
drag, startPoint x: 215, startPoint y: 218, endPoint x: 189, endPoint y: 0, distance: 220.0
click at [189, 0] on div "Hold on a sec... Are you certain you wish to leave this page? Any changes you'v…" at bounding box center [285, 163] width 570 height 327
type textarea "function initDynamicCurrentTime() { const defaultTimezone = "Europe/Stockholm";…"
paste textarea
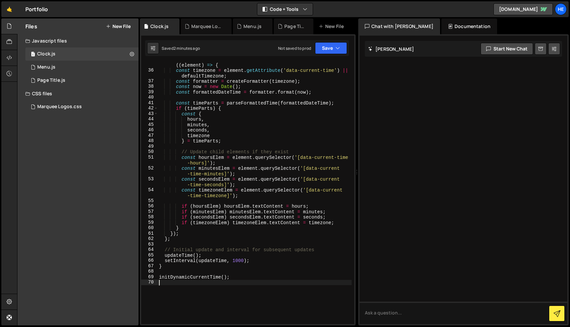
scroll to position [296, 0]
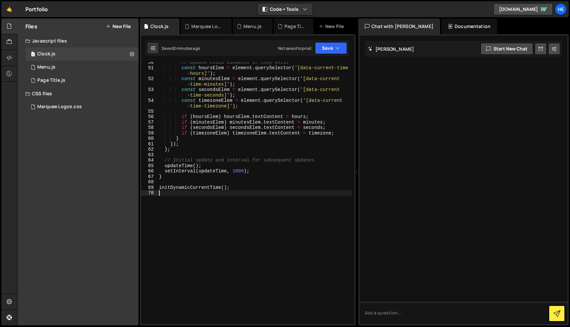
click at [194, 200] on div "// Update child elements if they exist const hoursElem = element . querySelecto…" at bounding box center [255, 196] width 194 height 273
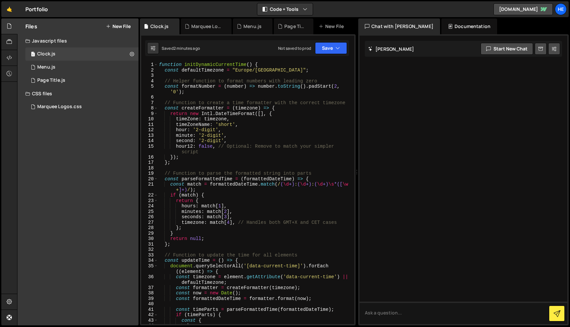
scroll to position [0, 0]
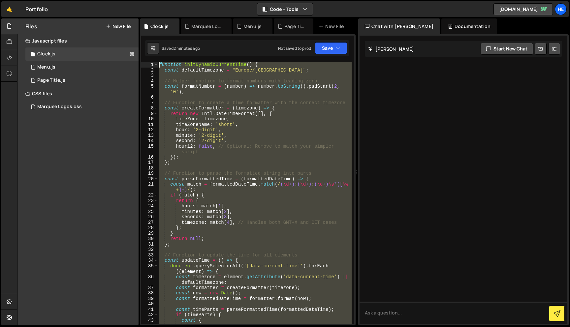
click at [159, 65] on div "function initDynamicCurrentTime ( ) { const defaultTimezone = "Europe/[GEOGRAPH…" at bounding box center [255, 198] width 194 height 273
type textarea "function initDynamicCurrentTime() { const defaultTimezone = "Europe/[GEOGRAPHIC…"
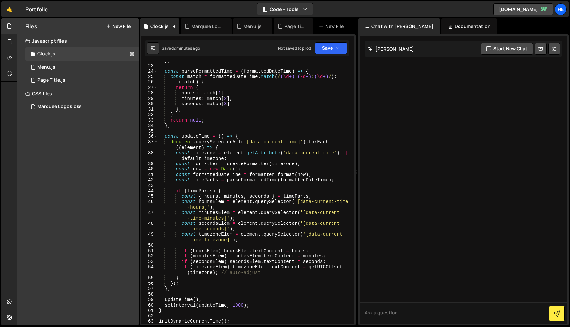
scroll to position [266, 0]
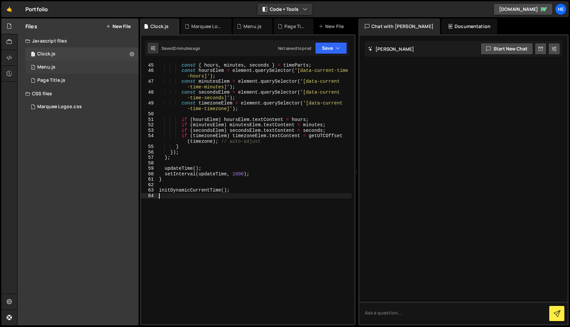
click at [68, 64] on div "1 Menu.js 0" at bounding box center [81, 67] width 113 height 13
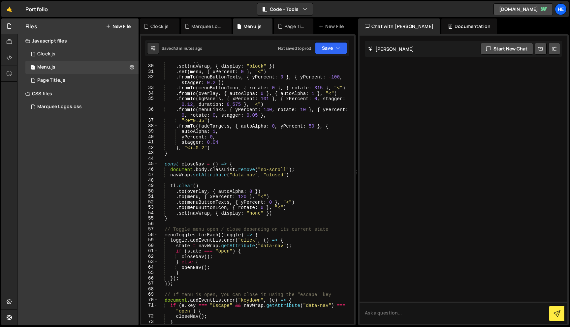
scroll to position [155, 0]
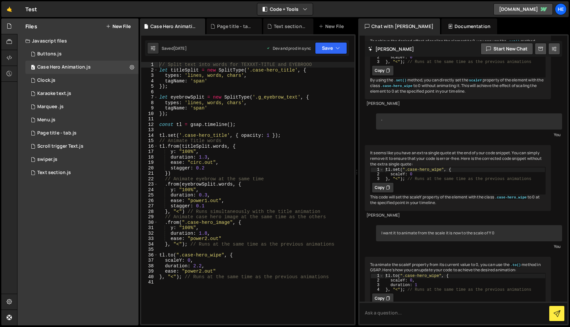
scroll to position [460, 0]
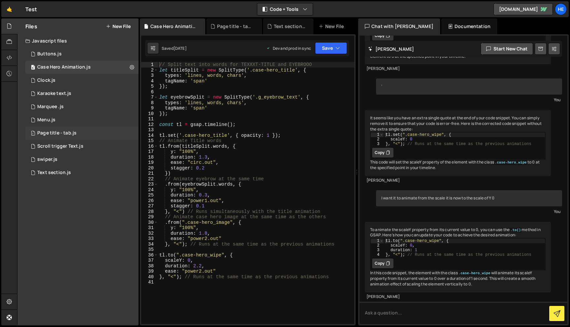
click at [69, 134] on div "Page title - tab.js" at bounding box center [56, 133] width 39 height 6
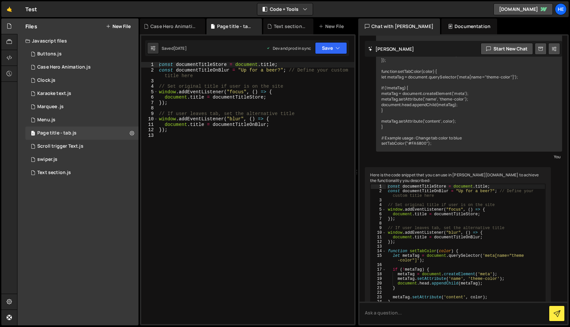
scroll to position [159, 0]
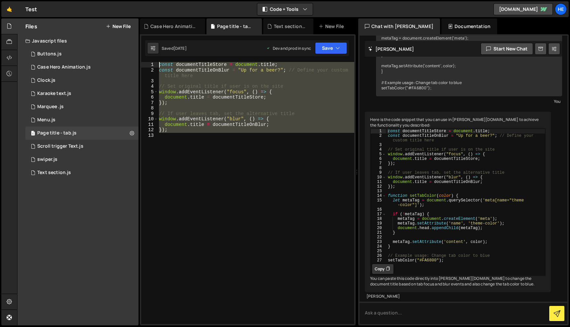
drag, startPoint x: 167, startPoint y: 142, endPoint x: 156, endPoint y: 62, distance: 79.9
click at [156, 62] on div "1 2 3 4 5 6 7 8 9 10 11 12 13 const documentTitleStore = document . title ; con…" at bounding box center [247, 193] width 213 height 262
type textarea "const documentTitleStore = document.title; const documentTitleOnBlur = "Up for …"
click at [204, 152] on div "const documentTitleStore = document . title ; const documentTitleOnBlur = "Up f…" at bounding box center [256, 193] width 197 height 262
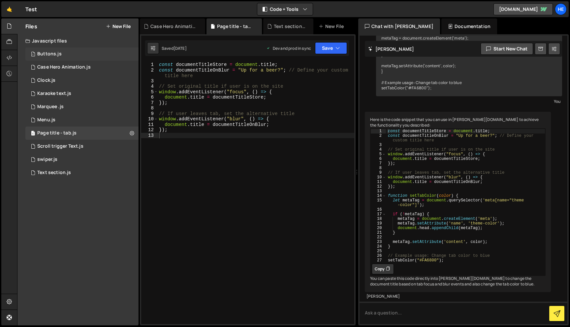
click at [87, 51] on div "1 Buttons.js 0" at bounding box center [81, 54] width 113 height 13
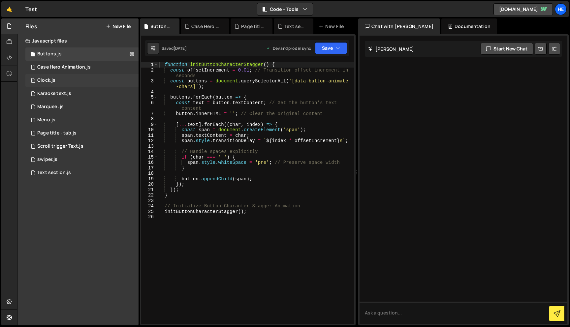
click at [88, 79] on div "1 Clock.js 0" at bounding box center [81, 80] width 113 height 13
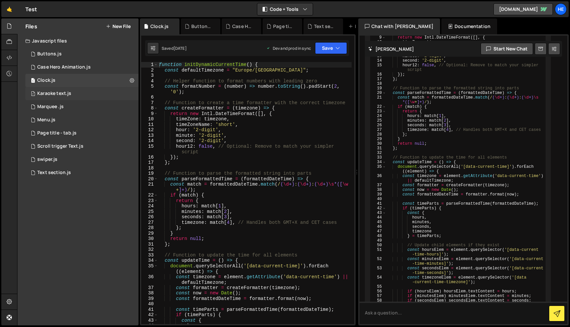
scroll to position [575, 0]
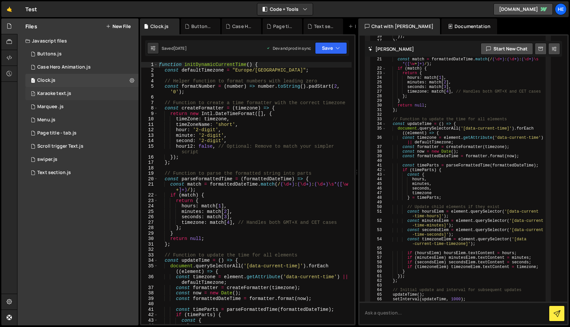
click at [95, 93] on div "7 Karaoke text.js 0" at bounding box center [81, 93] width 113 height 13
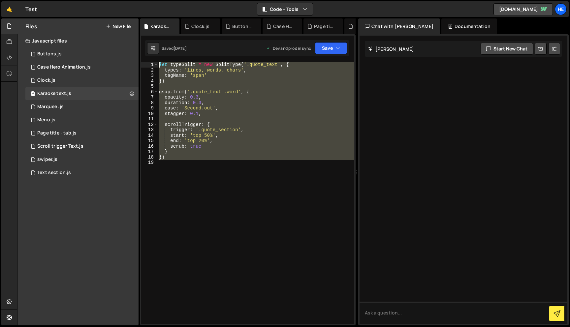
drag, startPoint x: 178, startPoint y: 169, endPoint x: 145, endPoint y: 59, distance: 115.4
click at [145, 59] on div "XXXXXXXXXXXXXXXXXXXXXXXXXXXXXXXXXXXXXXXXXXXXXXXXXXXXXXXXXXXXXXXXXXXXXXXXXXXXXXX…" at bounding box center [248, 179] width 216 height 291
type textarea "let typeSplit = new SplitType('.quote_text', { types: 'lines, words, chars',"
click at [203, 166] on div "let typeSplit = new SplitType ( '.quote_text' , { types : 'lines, words, chars'…" at bounding box center [256, 193] width 197 height 262
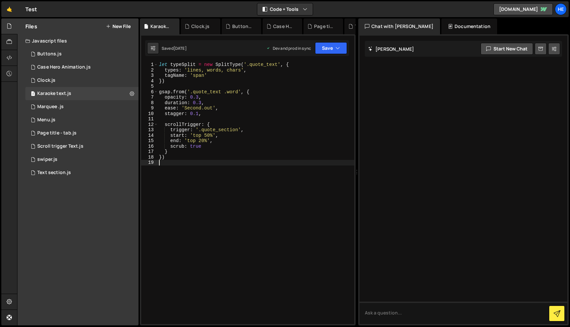
click at [196, 172] on div "let typeSplit = new SplitType ( '.quote_text' , { types : 'lines, words, chars'…" at bounding box center [256, 198] width 197 height 273
click at [86, 146] on div "1 Scroll trigger Text.js 0" at bounding box center [81, 146] width 113 height 13
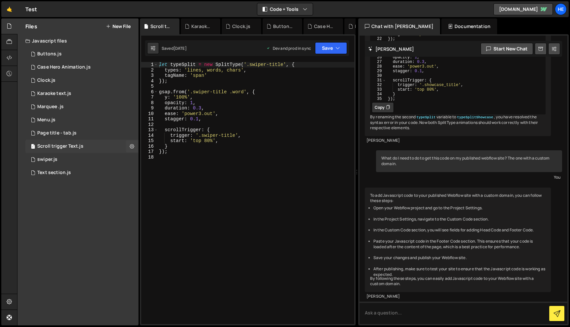
scroll to position [1329, 0]
click at [96, 161] on div "2 swiper.js 0" at bounding box center [81, 159] width 113 height 13
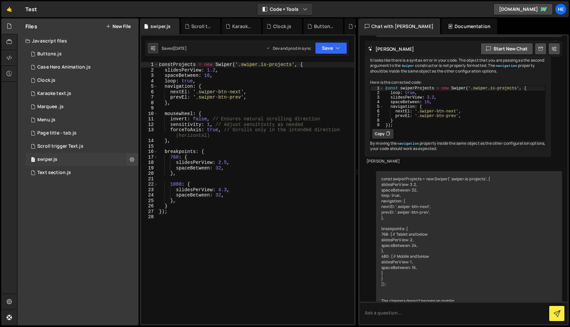
scroll to position [1471, 0]
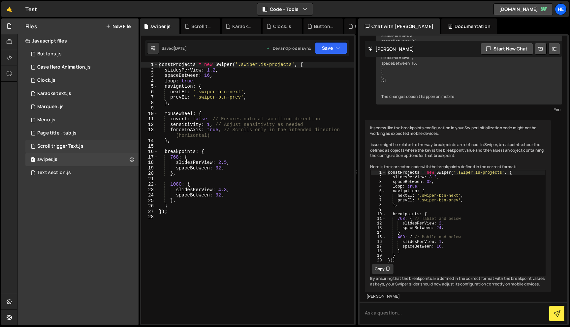
click at [98, 152] on div "1 Scroll trigger Text.js 0" at bounding box center [81, 146] width 113 height 13
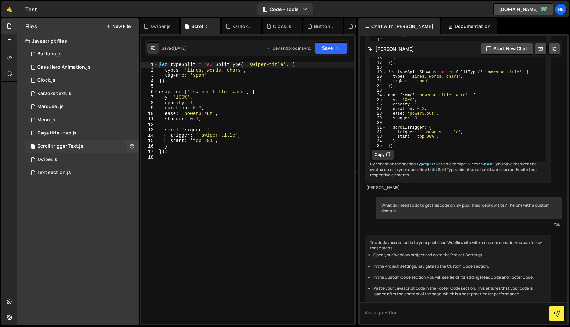
scroll to position [1329, 0]
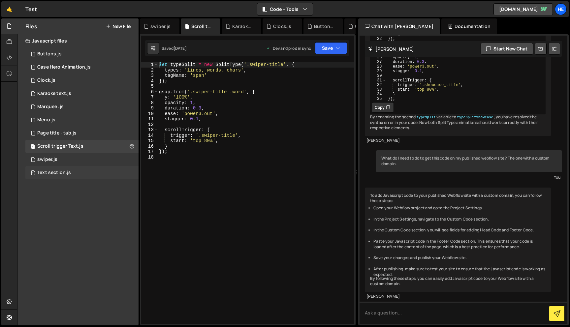
click at [95, 170] on div "1 Text section.js 0" at bounding box center [81, 172] width 113 height 13
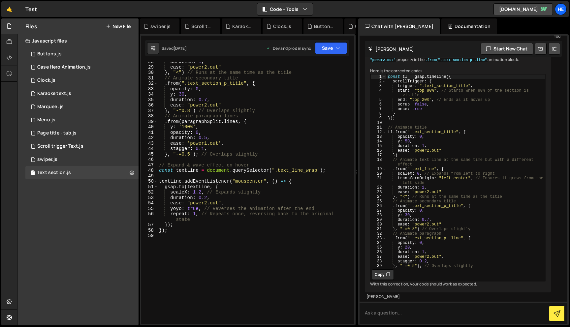
scroll to position [0, 0]
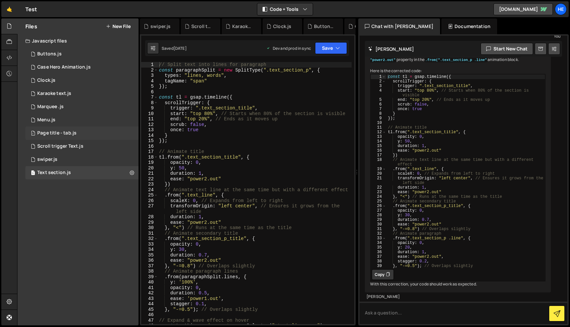
click at [78, 135] on div "1 Page title - tab.js 0" at bounding box center [81, 133] width 113 height 13
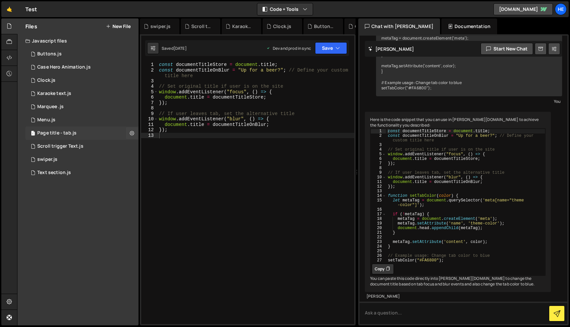
scroll to position [159, 0]
click at [86, 121] on div "1 Menu.js 0" at bounding box center [81, 120] width 113 height 13
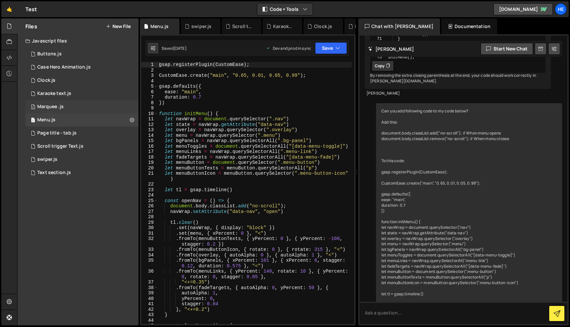
scroll to position [1914, 0]
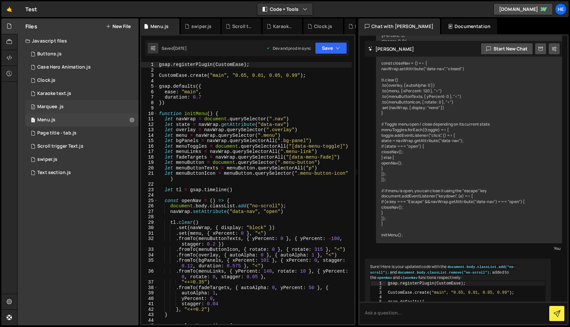
click at [91, 107] on div "2 Marquee .js 0" at bounding box center [81, 106] width 113 height 13
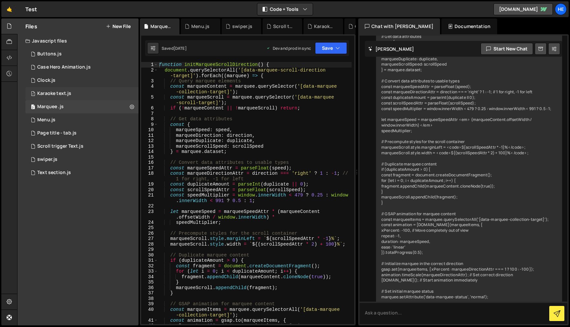
scroll to position [639, 0]
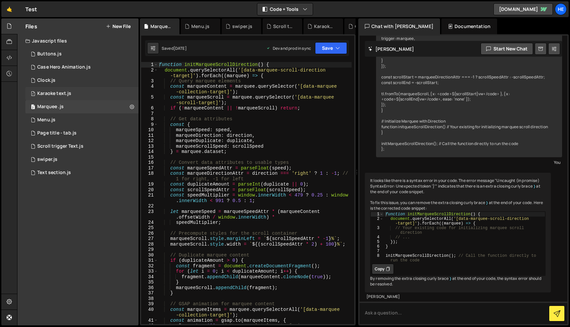
click at [97, 96] on div "7 Karaoke text.js 0" at bounding box center [81, 93] width 113 height 13
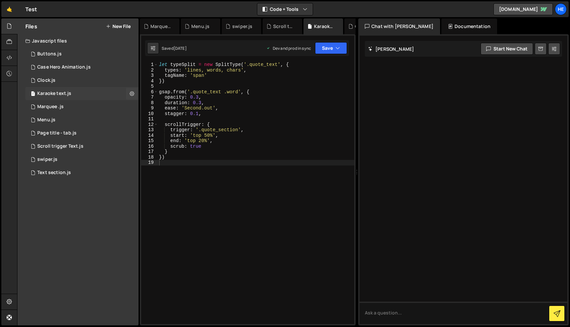
scroll to position [0, 0]
click at [65, 119] on div "1 Menu.js 0" at bounding box center [81, 120] width 113 height 13
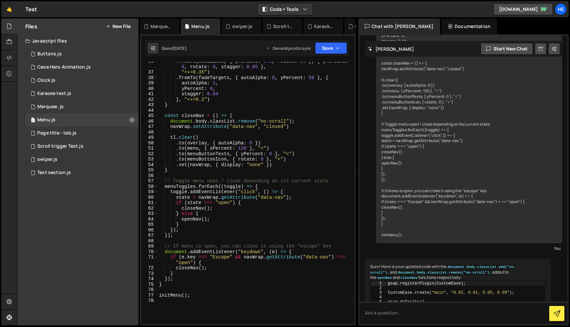
scroll to position [318, 0]
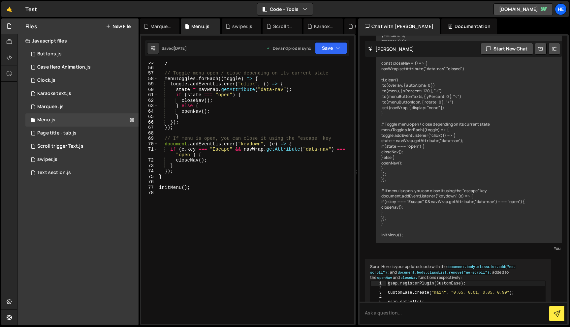
click at [180, 221] on div "} // Toggle menu open / close depending on its current state menuToggles . forE…" at bounding box center [255, 196] width 194 height 273
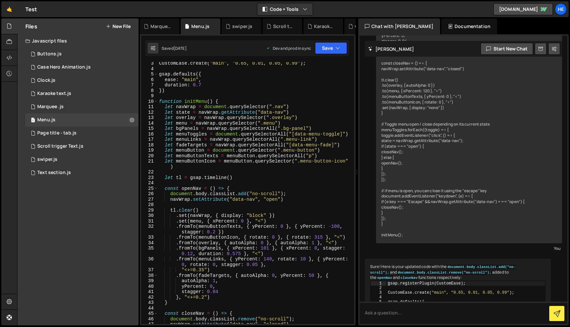
scroll to position [0, 0]
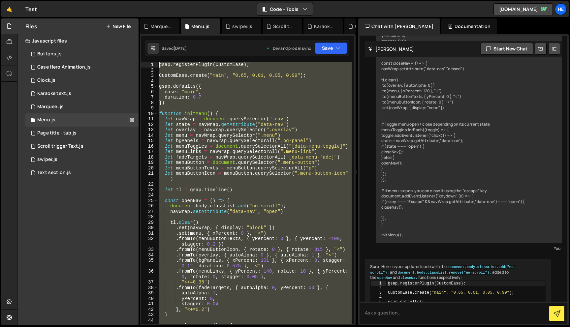
click at [159, 66] on div "gsap . registerPlugin ( CustomEase ) ; CustomEase . create ( "main" , "0.65, 0.…" at bounding box center [255, 198] width 194 height 273
click at [204, 91] on div "gsap . registerPlugin ( CustomEase ) ; CustomEase . create ( "main" , "0.65, 0.…" at bounding box center [255, 193] width 194 height 262
type textarea "ease: "main","
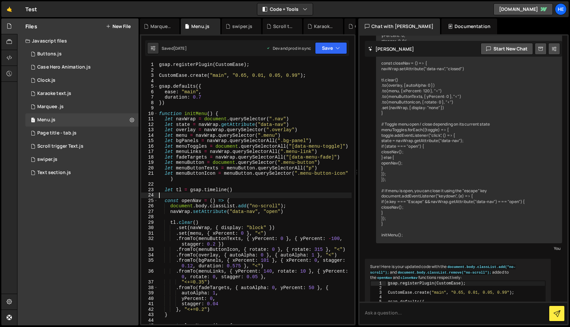
click at [248, 194] on div "gsap . registerPlugin ( CustomEase ) ; CustomEase . create ( "main" , "0.65, 0.…" at bounding box center [255, 198] width 194 height 273
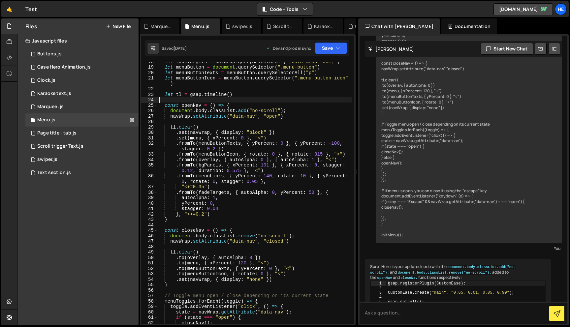
scroll to position [98, 0]
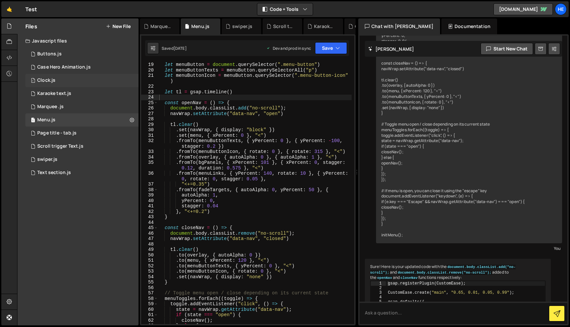
click at [79, 84] on div "1 Clock.js 0" at bounding box center [81, 80] width 113 height 13
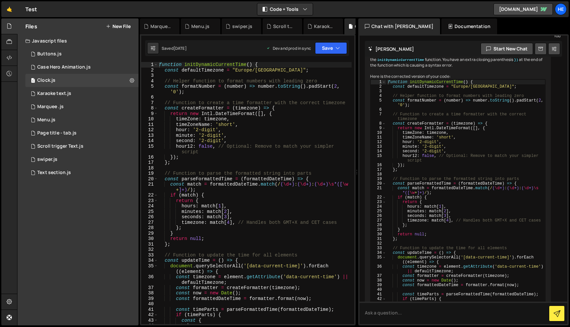
scroll to position [575, 0]
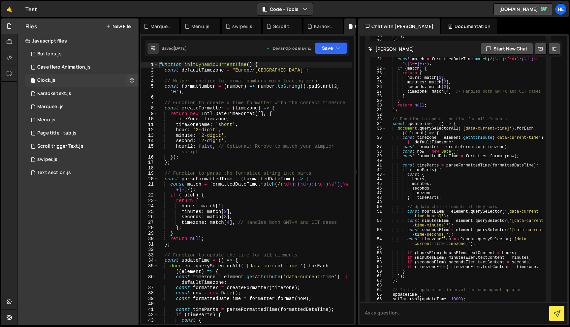
click at [71, 81] on div "1 Clock.js 0" at bounding box center [81, 80] width 113 height 13
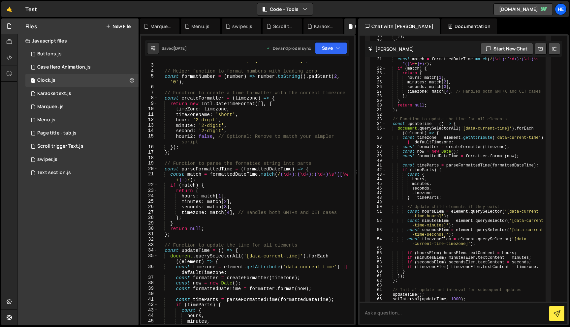
scroll to position [296, 0]
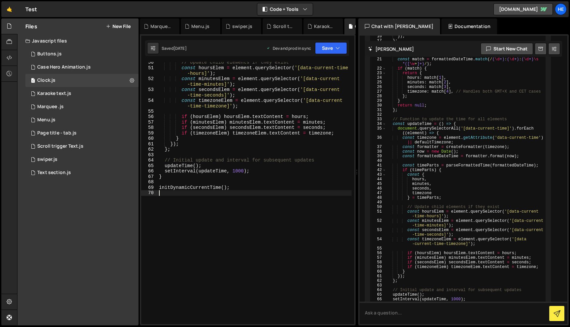
click at [241, 193] on div "// Update child elements if they exist const hoursElem = element . querySelecto…" at bounding box center [255, 196] width 194 height 273
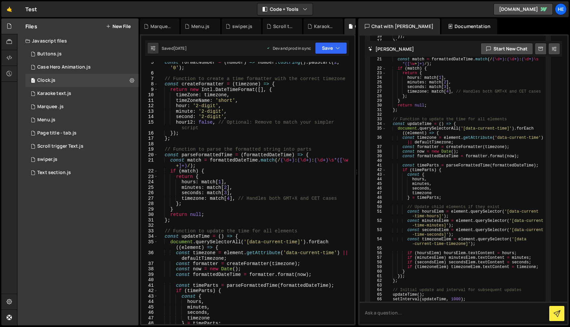
scroll to position [0, 0]
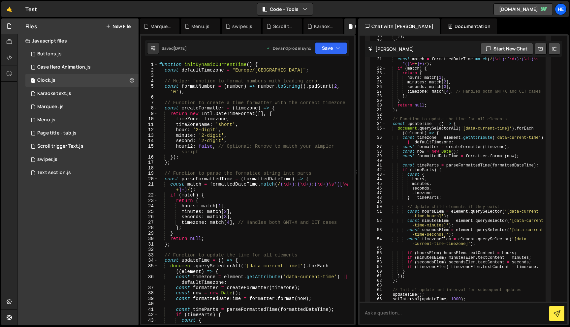
click at [160, 65] on div "function initDynamicCurrentTime ( ) { const defaultTimezone = "Europe/[GEOGRAPH…" at bounding box center [255, 198] width 194 height 273
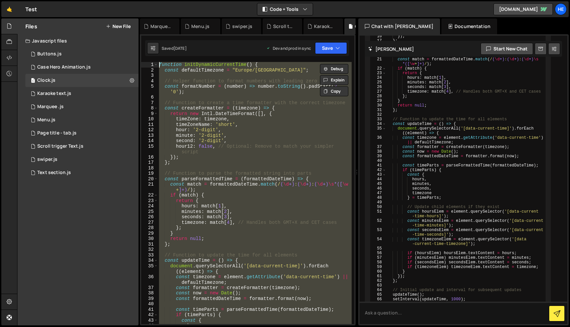
click at [282, 108] on div "function initDynamicCurrentTime ( ) { const defaultTimezone = "Europe/[GEOGRAPH…" at bounding box center [255, 193] width 194 height 262
type textarea "const createFormatter = (timezone) => {"
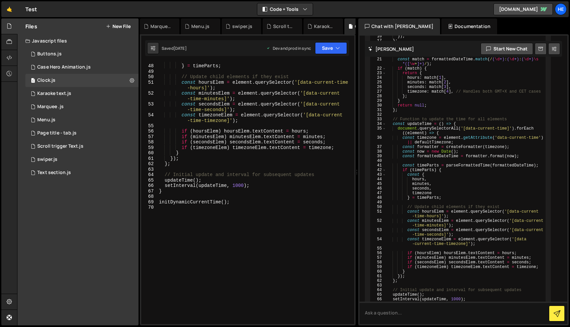
scroll to position [296, 0]
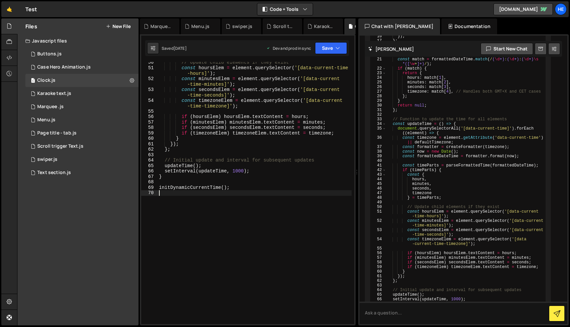
click at [246, 195] on div "// Update child elements if they exist const hoursElem = element . querySelecto…" at bounding box center [255, 196] width 194 height 273
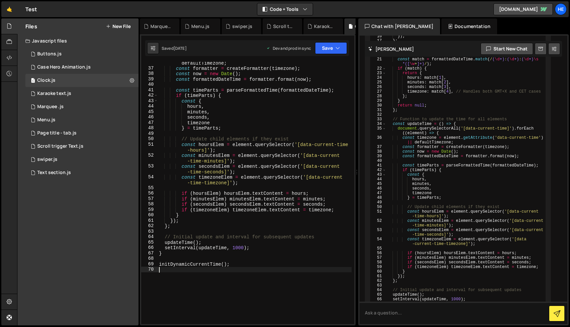
scroll to position [0, 0]
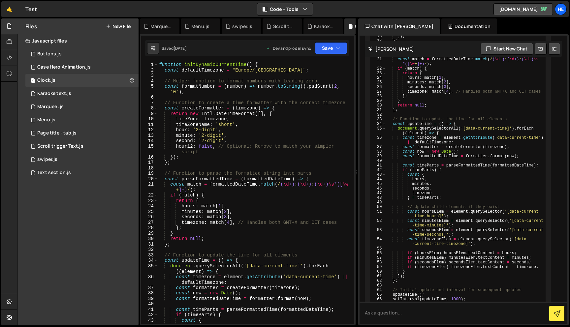
click at [160, 65] on div "function initDynamicCurrentTime ( ) { const defaultTimezone = "Europe/[GEOGRAPH…" at bounding box center [255, 198] width 194 height 273
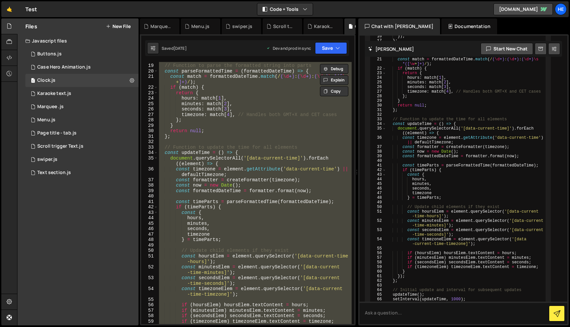
scroll to position [113, 0]
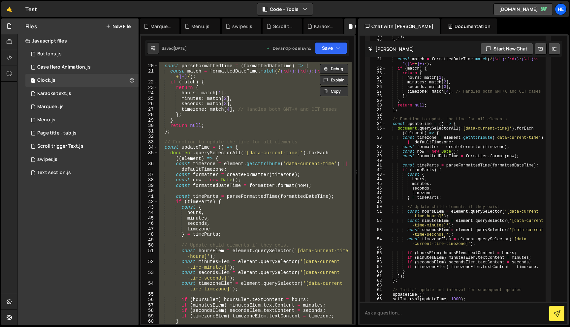
click at [271, 128] on div "// Function to parse the formatted string into parts const parseFormattedTime =…" at bounding box center [255, 193] width 194 height 262
type textarea "return null;"
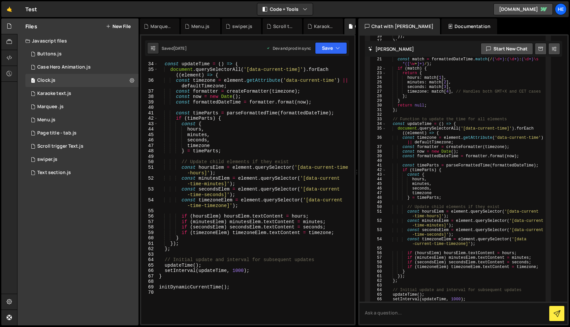
scroll to position [296, 0]
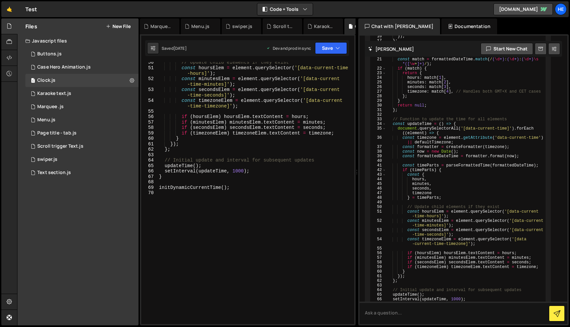
click at [208, 218] on div "// Update child elements if they exist const hoursElem = element . querySelecto…" at bounding box center [255, 196] width 194 height 273
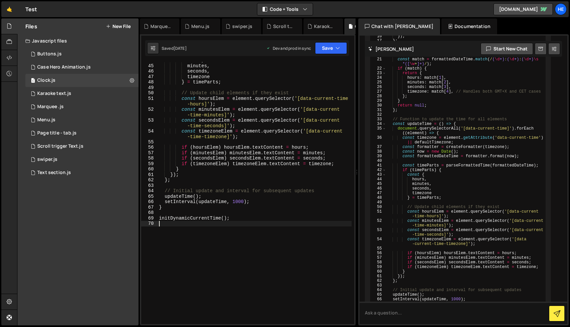
scroll to position [0, 0]
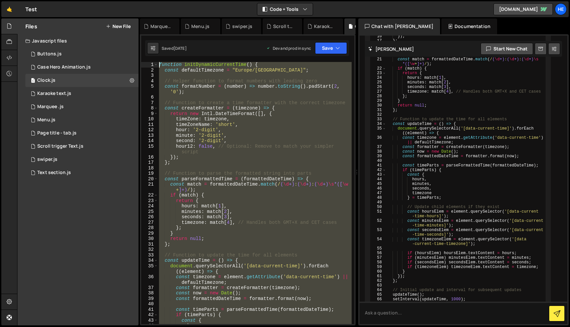
click at [158, 66] on div "function initDynamicCurrentTime ( ) { const defaultTimezone = "Europe/[GEOGRAPH…" at bounding box center [255, 198] width 194 height 273
click at [295, 105] on div "function initDynamicCurrentTime ( ) { const defaultTimezone = "Europe/[GEOGRAPH…" at bounding box center [255, 193] width 194 height 262
type textarea "// Function to create a time formatter with the correct timezone"
